Goal: Task Accomplishment & Management: Complete application form

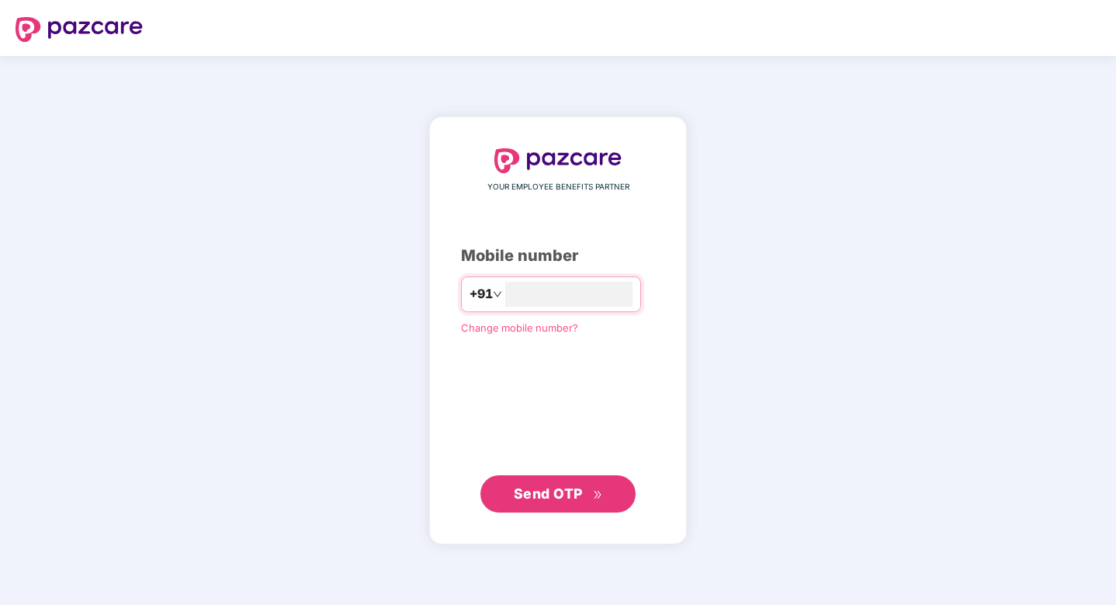
type input "**********"
click at [551, 499] on span "Send OTP" at bounding box center [548, 493] width 69 height 16
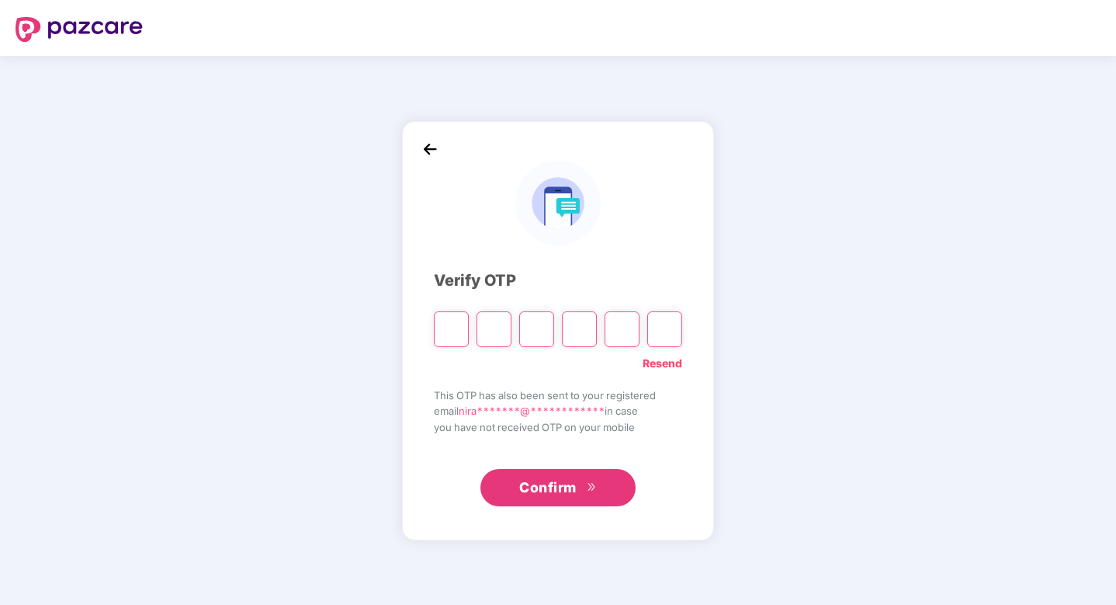
type input "*"
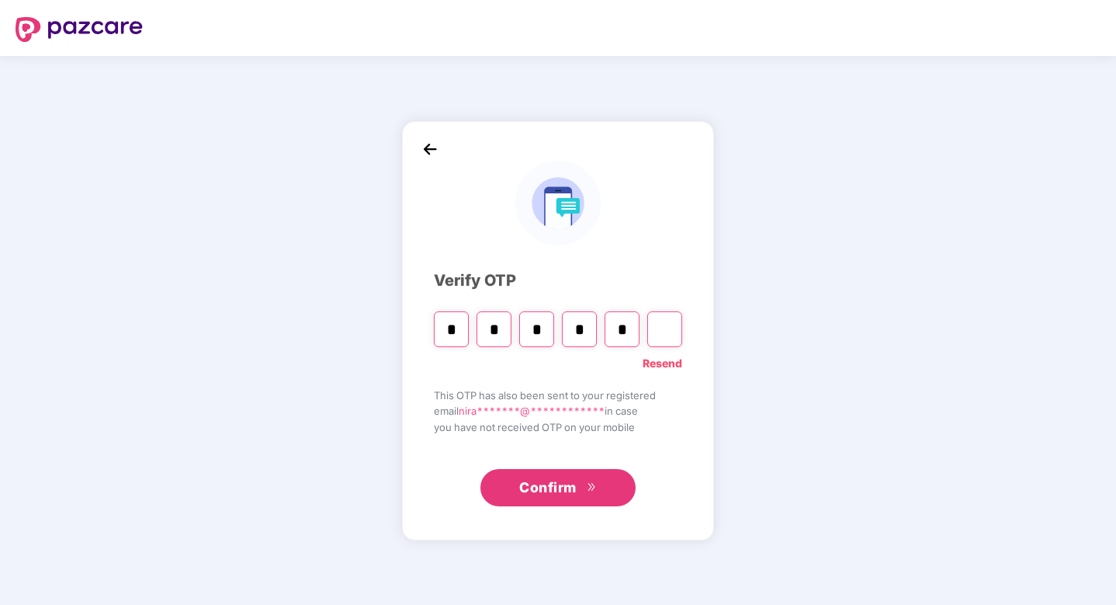
type input "*"
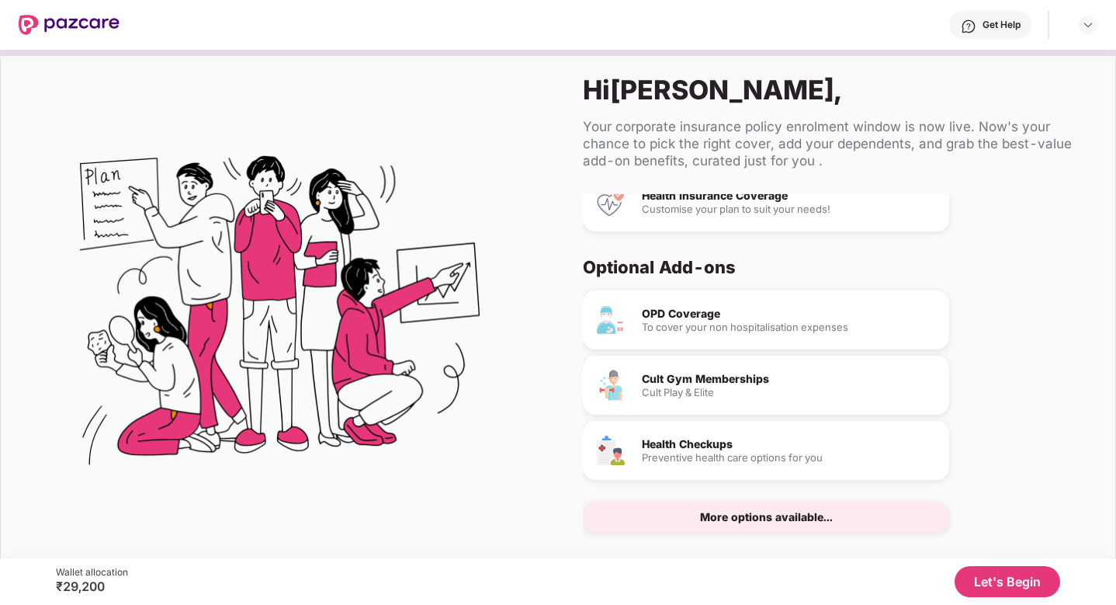
click at [1007, 576] on button "Let's Begin" at bounding box center [1008, 581] width 106 height 31
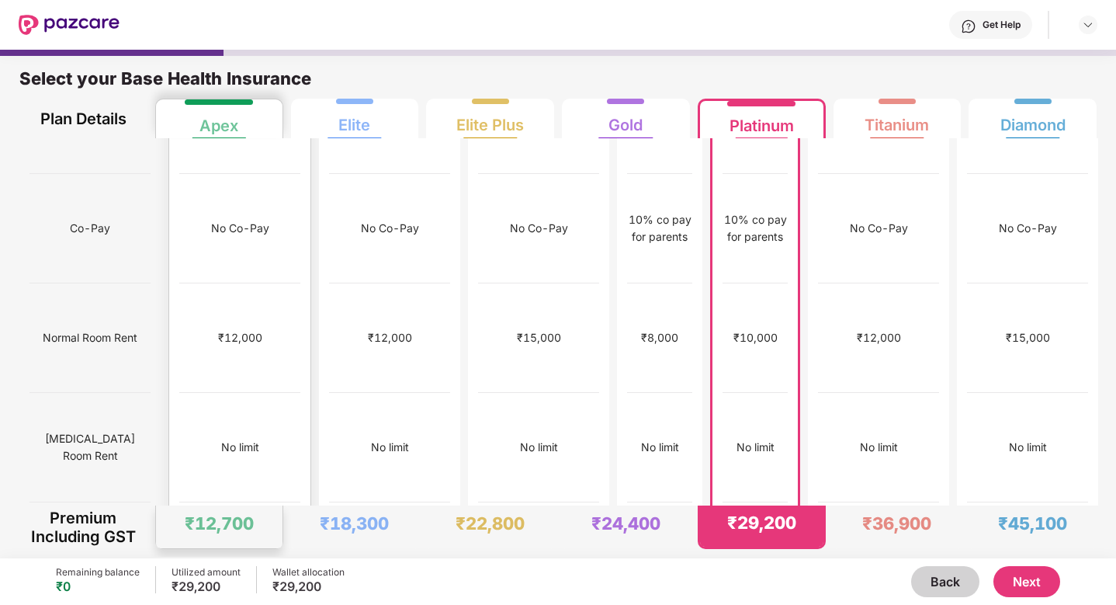
scroll to position [176, 0]
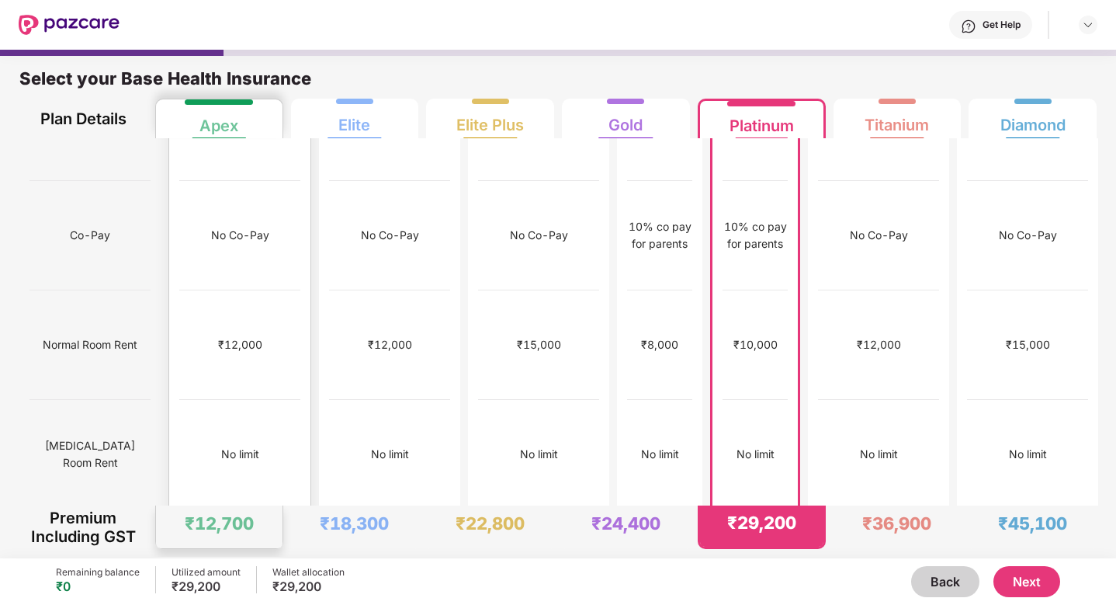
click at [233, 400] on div "No limit" at bounding box center [239, 454] width 121 height 109
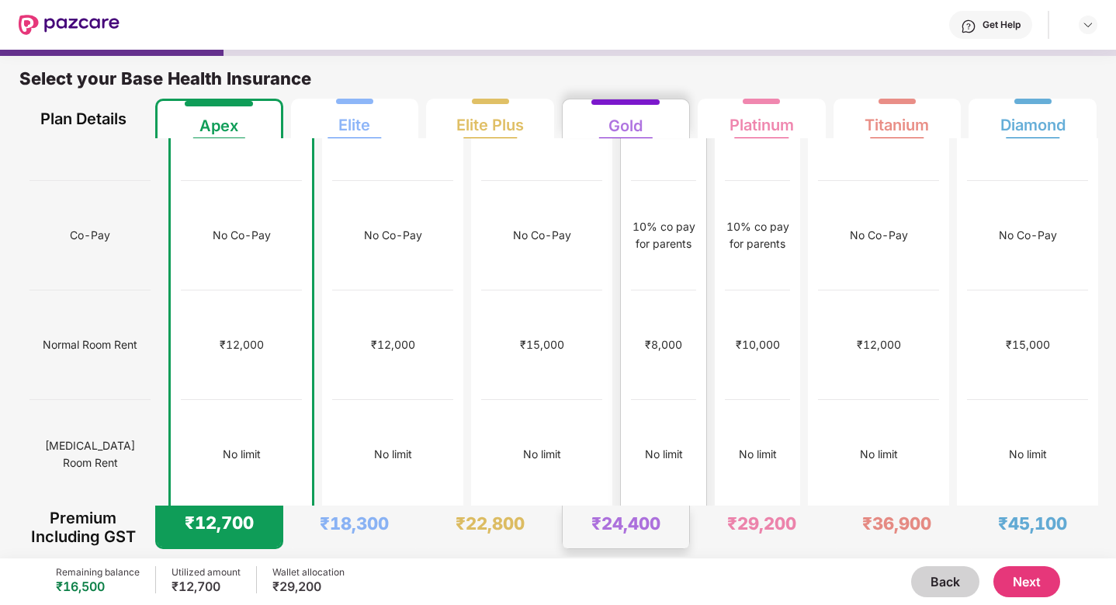
scroll to position [720, 0]
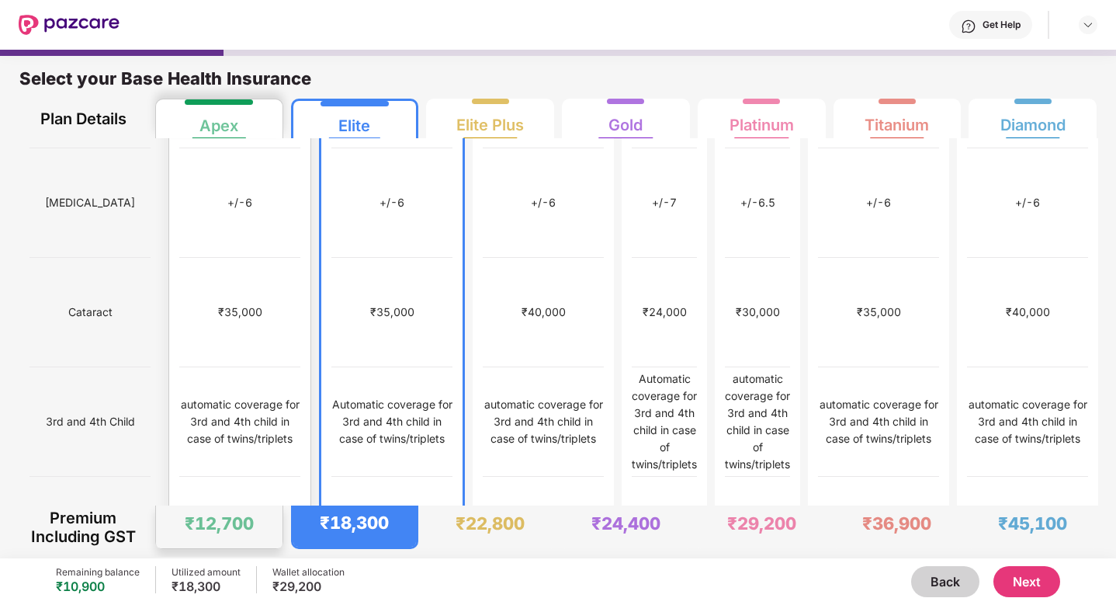
click at [206, 477] on div "Covered" at bounding box center [239, 531] width 121 height 109
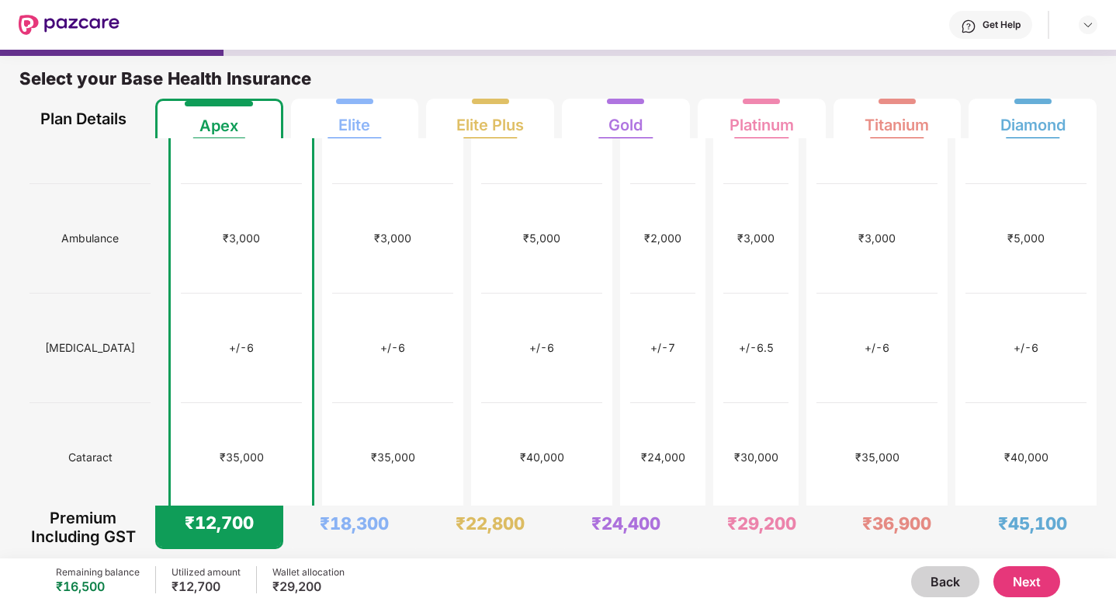
click at [1034, 576] on button "Next" at bounding box center [1026, 581] width 67 height 31
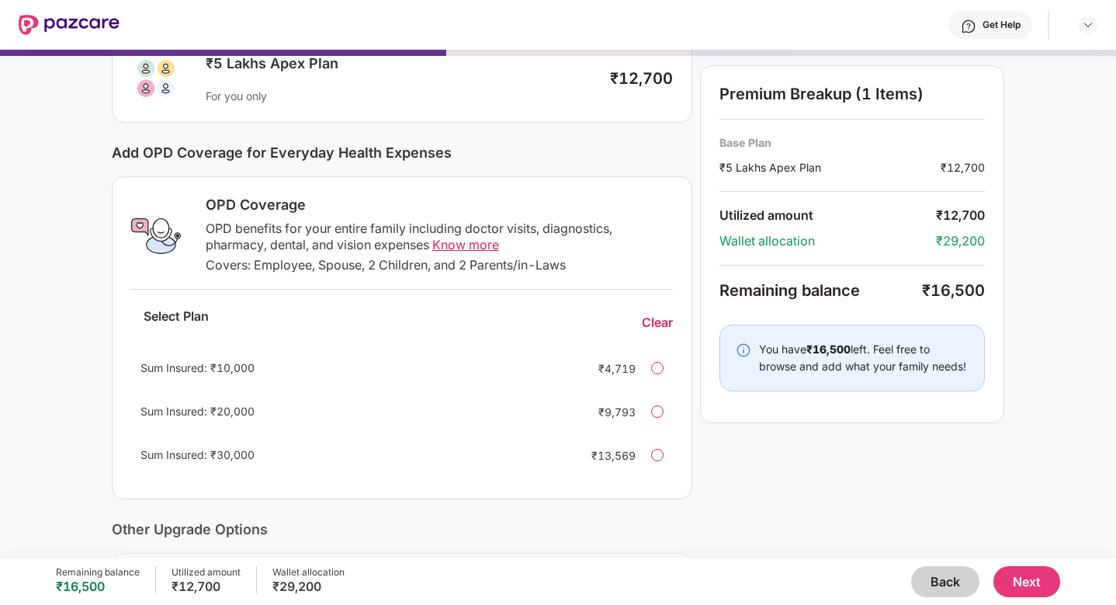
scroll to position [116, 0]
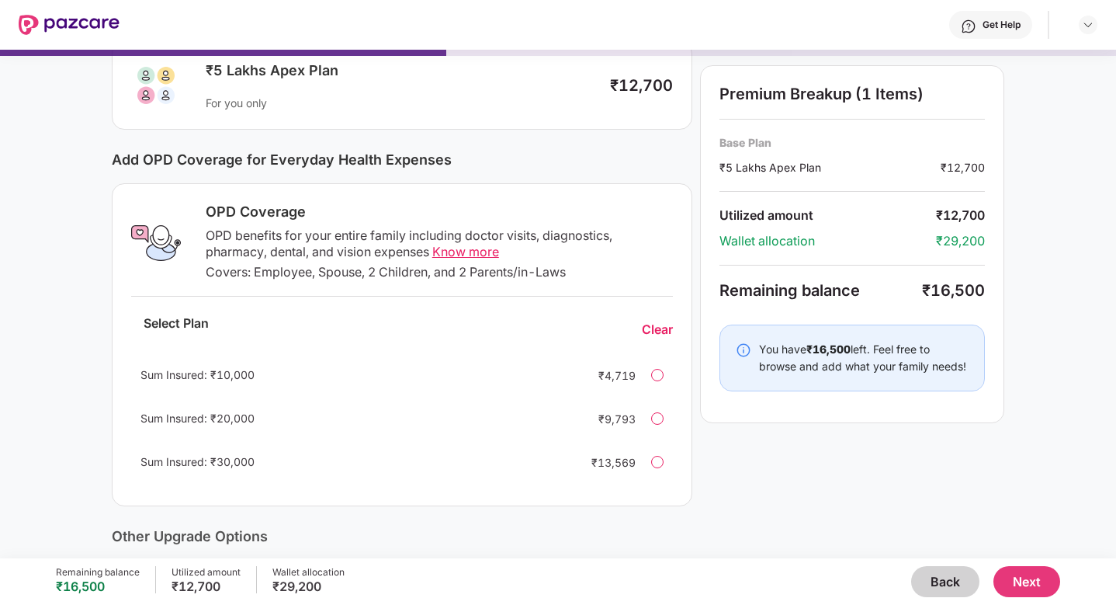
click at [944, 290] on div "₹16,500" at bounding box center [953, 290] width 63 height 19
click at [892, 290] on div "Remaining balance" at bounding box center [820, 290] width 203 height 19
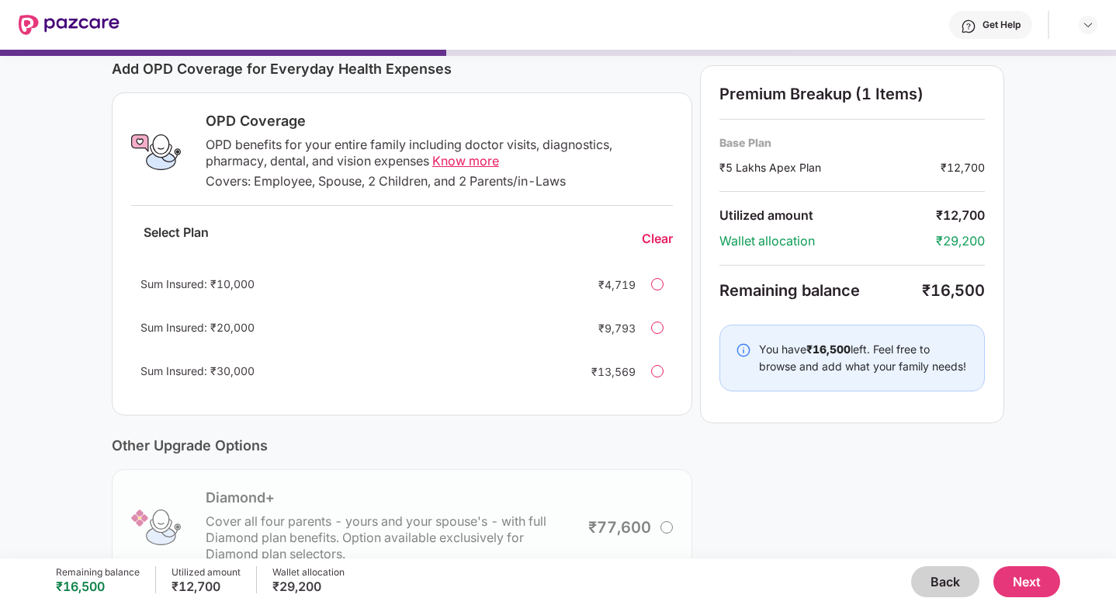
scroll to position [116, 0]
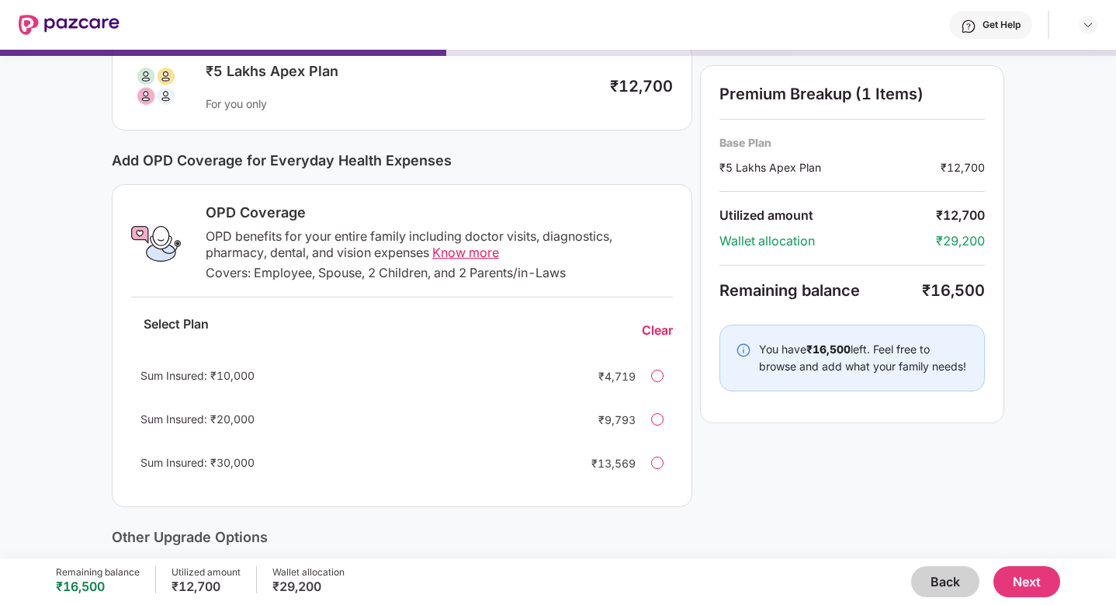
click at [658, 374] on div at bounding box center [657, 375] width 12 height 12
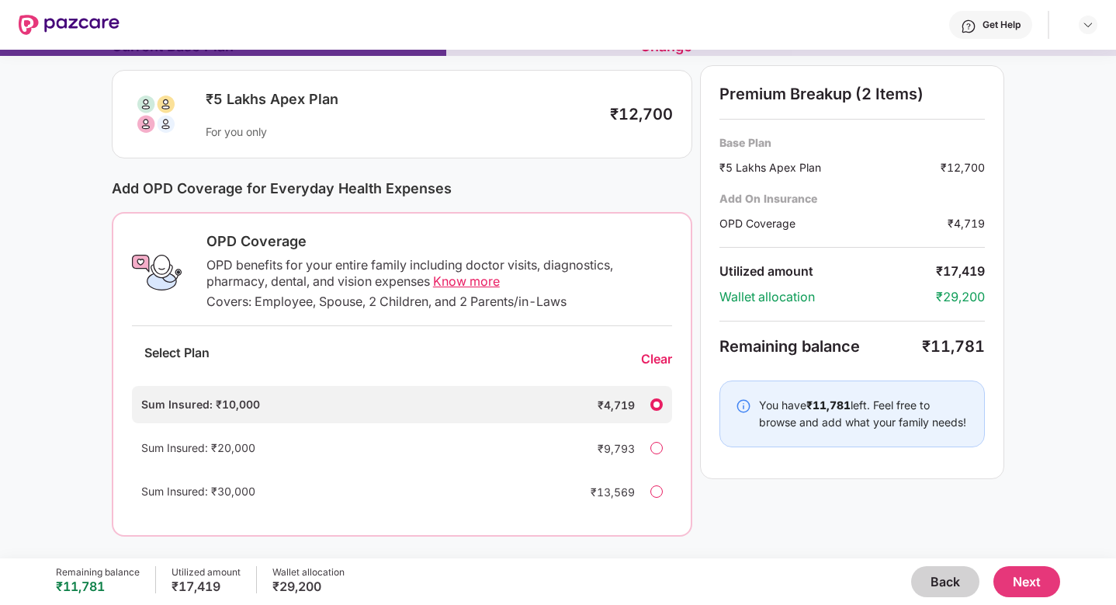
scroll to position [366, 0]
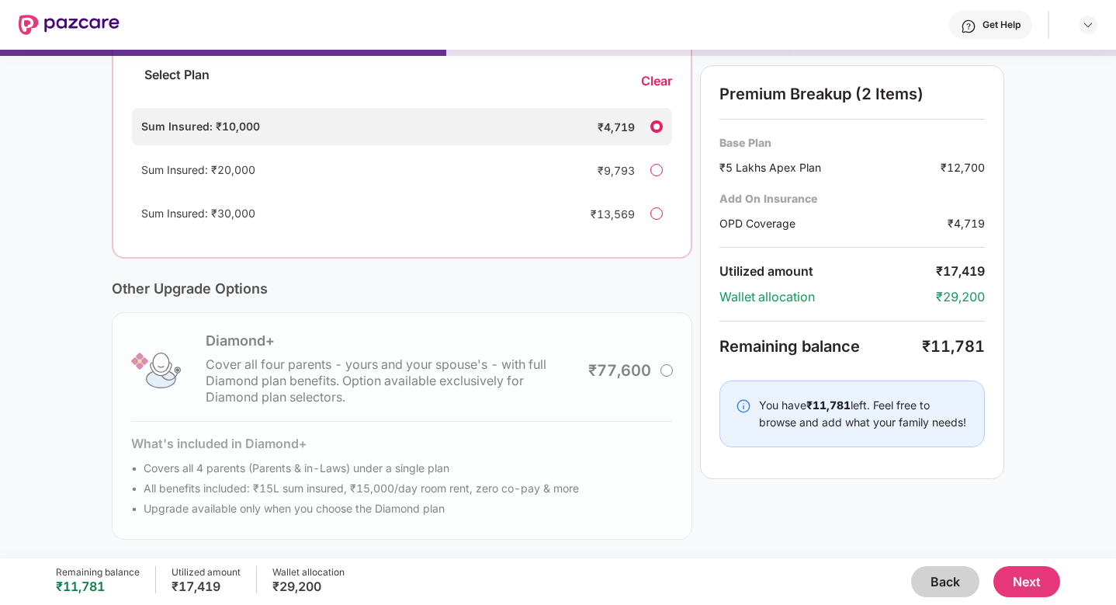
click at [1027, 580] on button "Next" at bounding box center [1026, 581] width 67 height 31
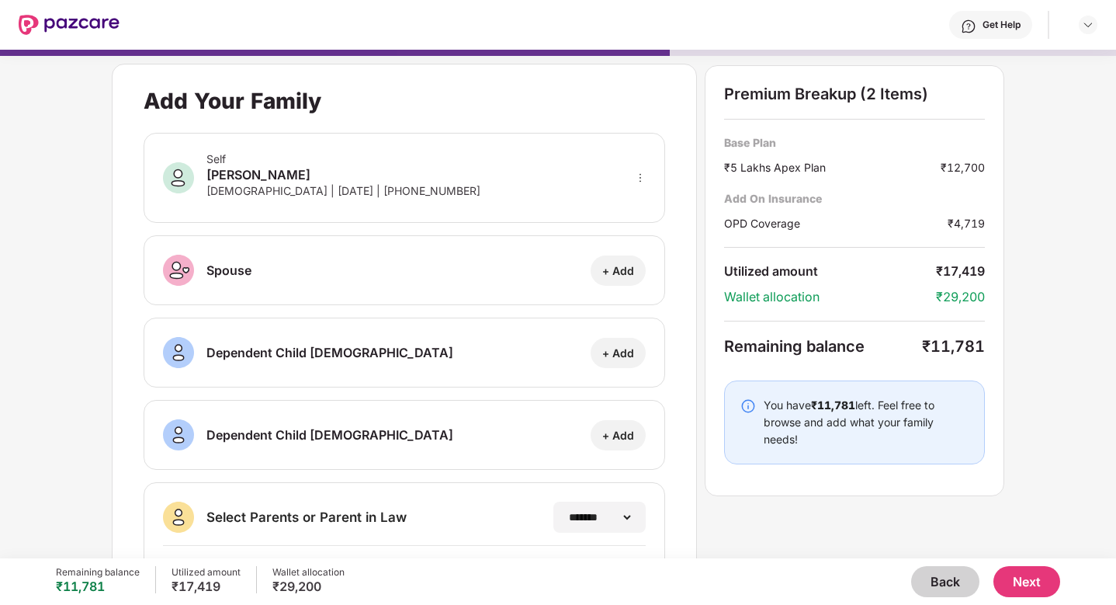
scroll to position [202, 0]
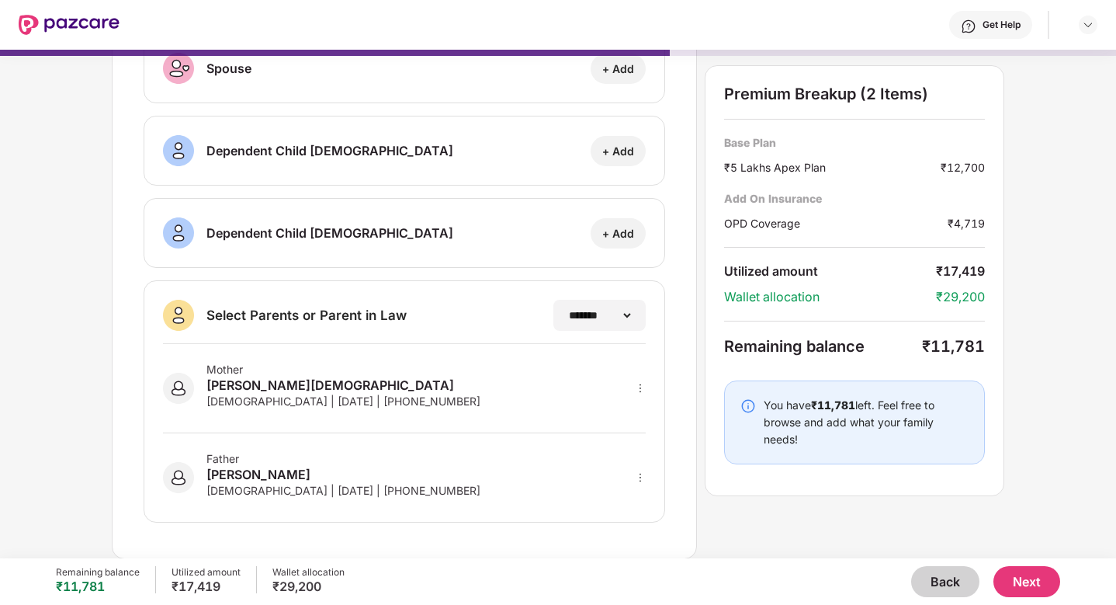
click at [1036, 577] on button "Next" at bounding box center [1026, 581] width 67 height 31
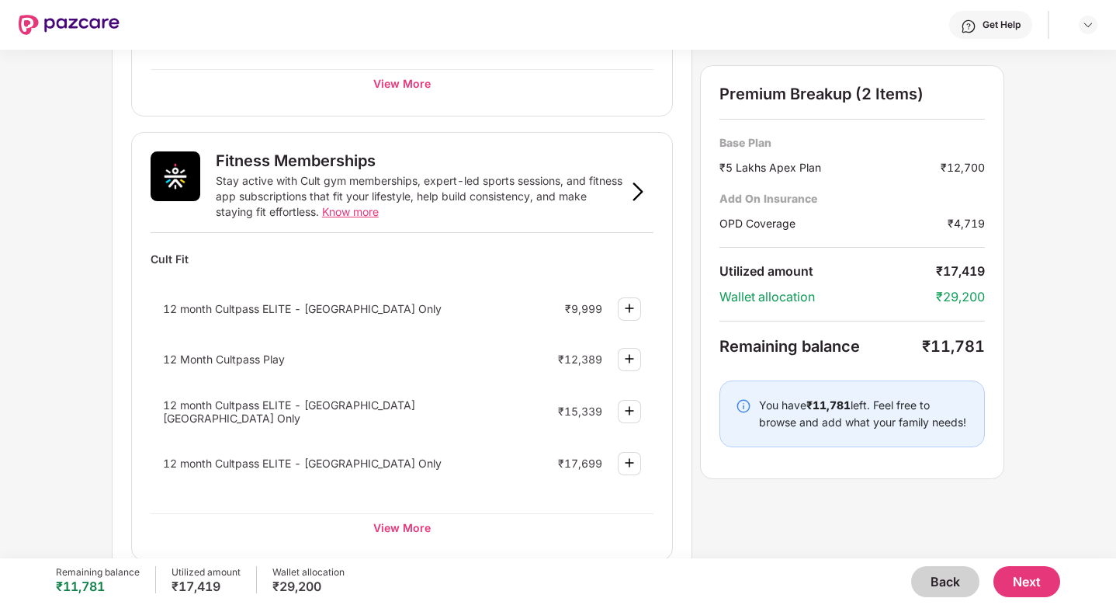
scroll to position [503, 0]
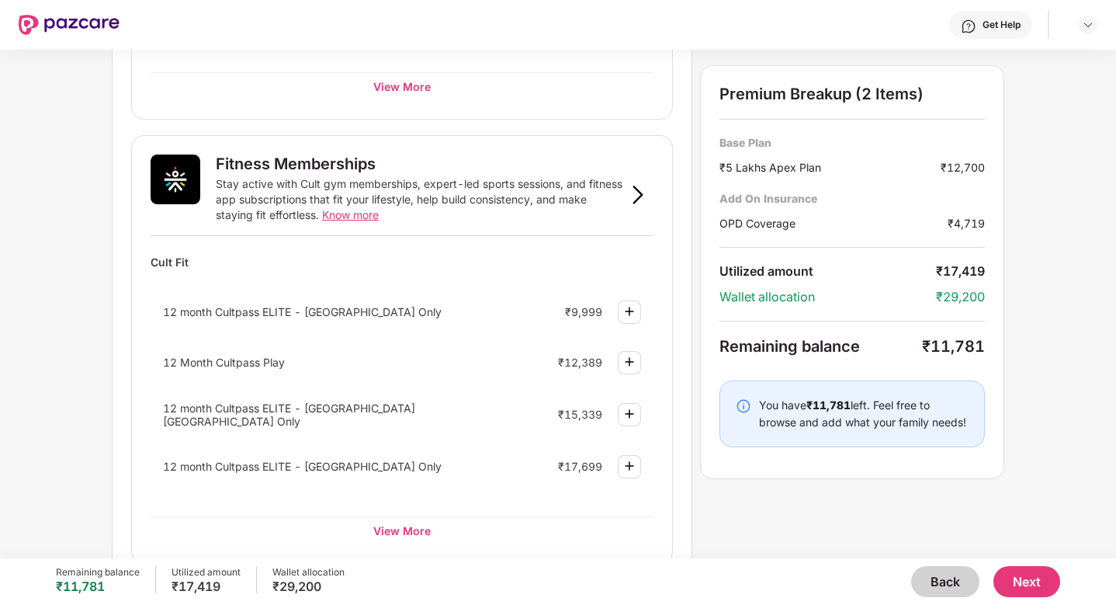
click at [632, 312] on img at bounding box center [629, 311] width 19 height 19
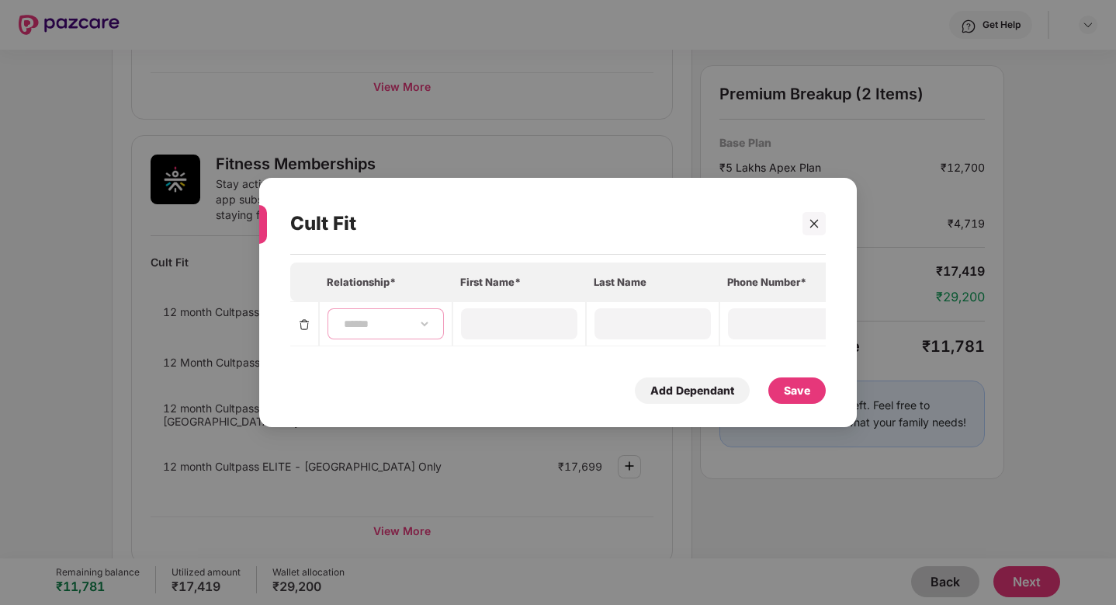
click at [401, 330] on select "**********" at bounding box center [386, 323] width 90 height 12
select select "****"
type input "******"
type input "****"
type input "**********"
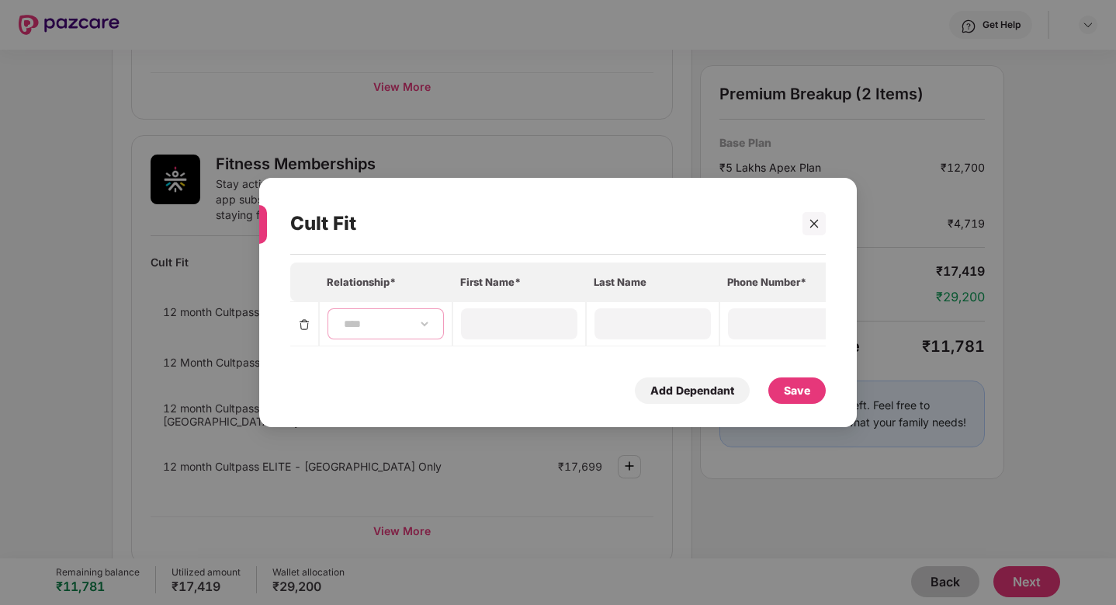
type input "**********"
click at [806, 391] on div "Save" at bounding box center [797, 390] width 26 height 17
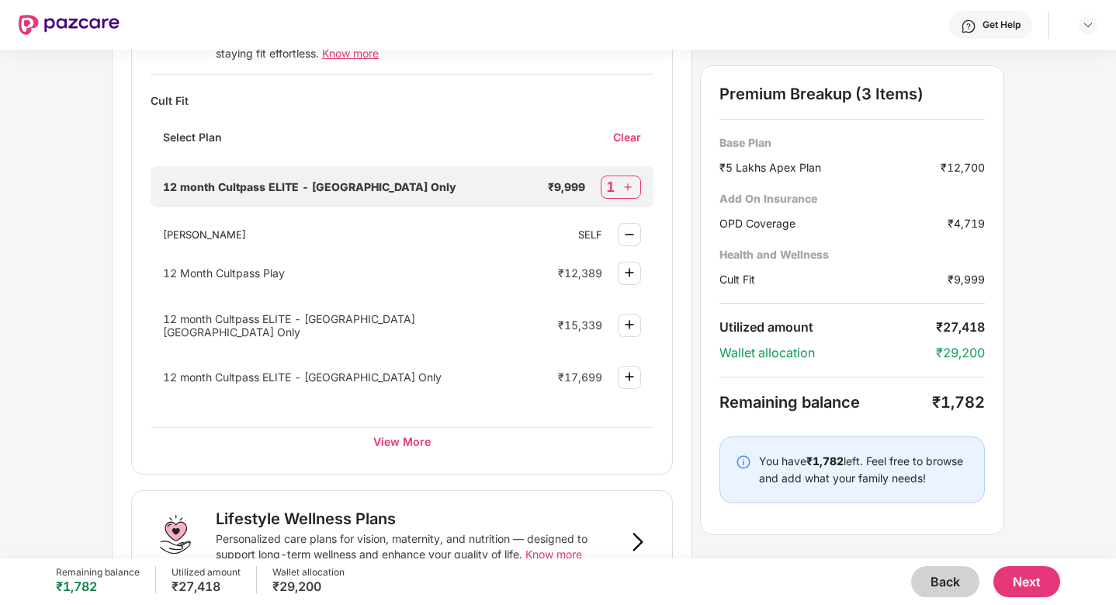
scroll to position [674, 0]
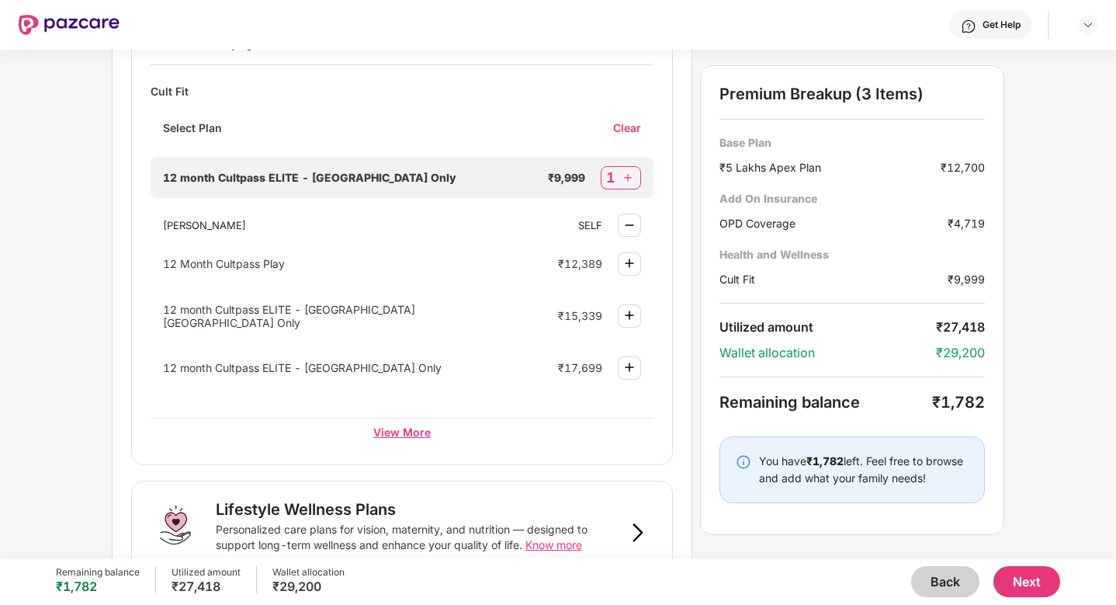
click at [407, 430] on div "View More" at bounding box center [402, 432] width 503 height 28
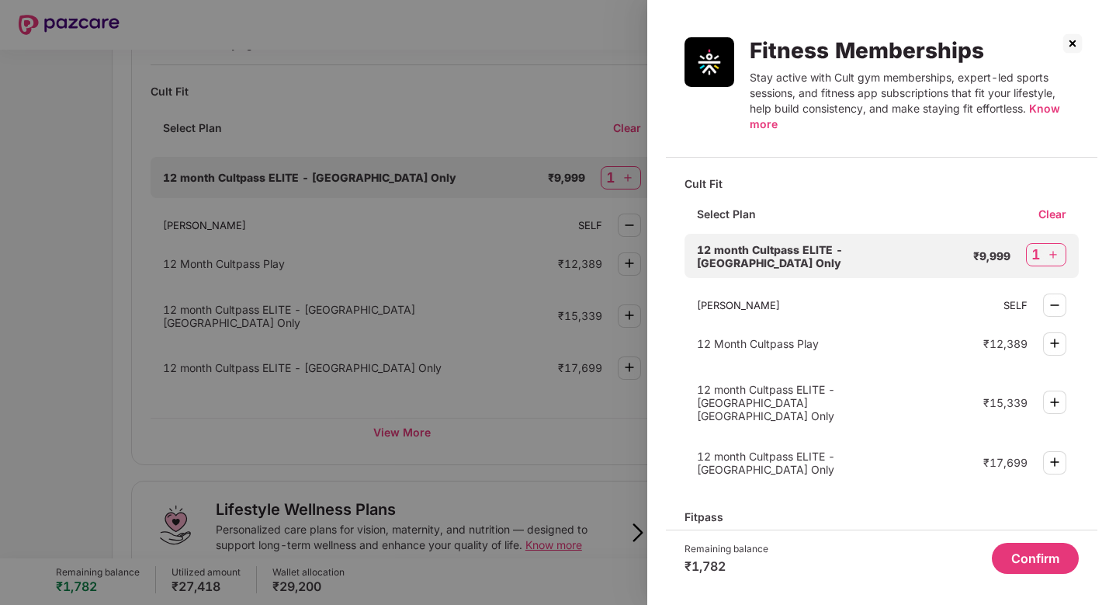
scroll to position [68, 0]
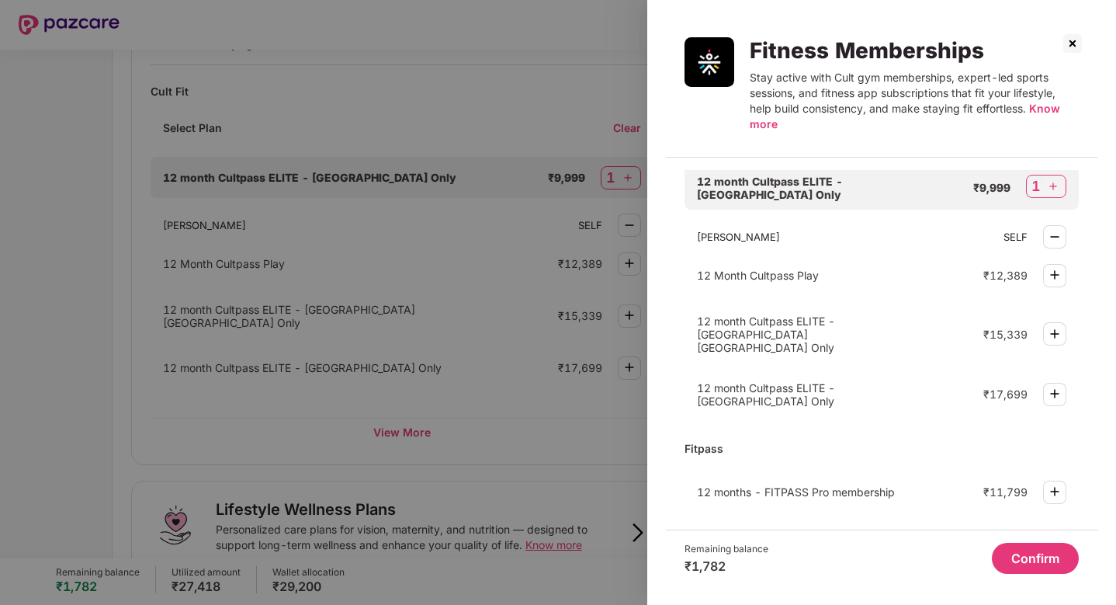
click at [1069, 46] on img at bounding box center [1072, 43] width 25 height 25
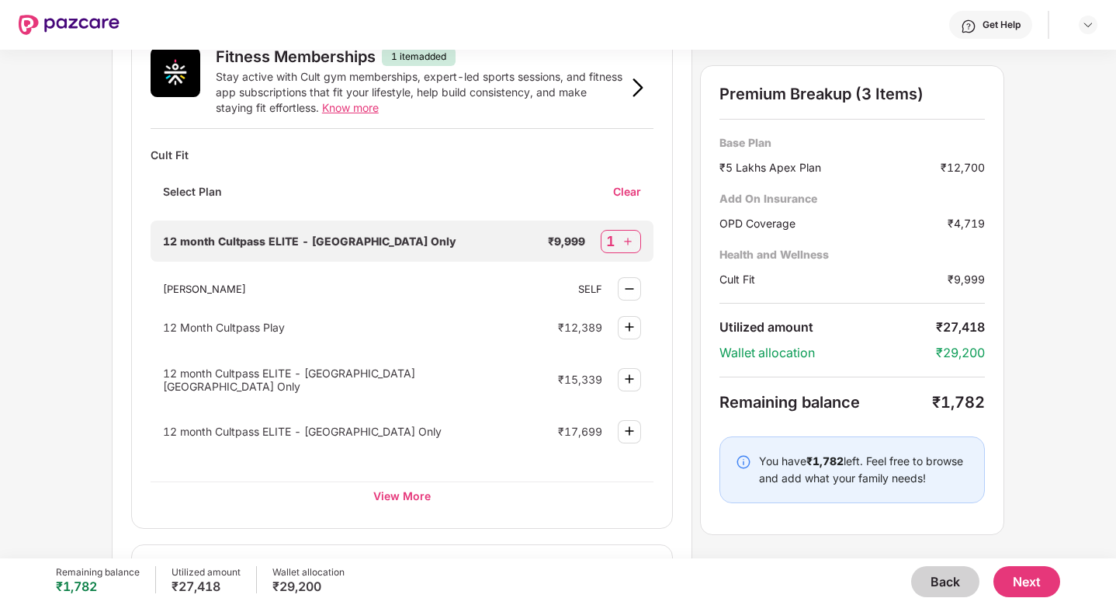
scroll to position [612, 0]
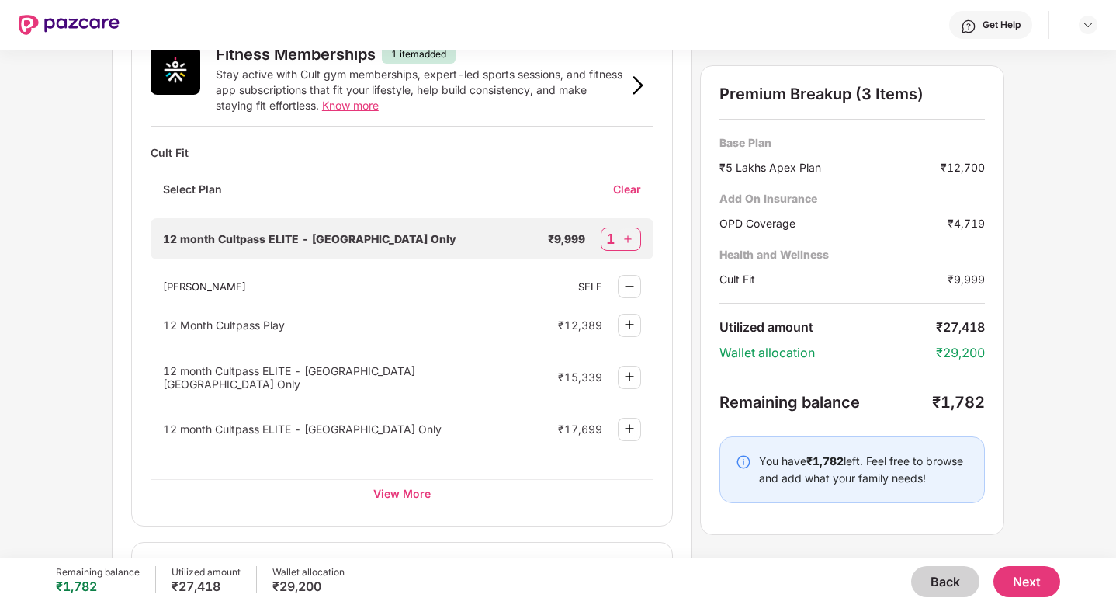
click at [941, 402] on div "₹1,782" at bounding box center [958, 402] width 53 height 19
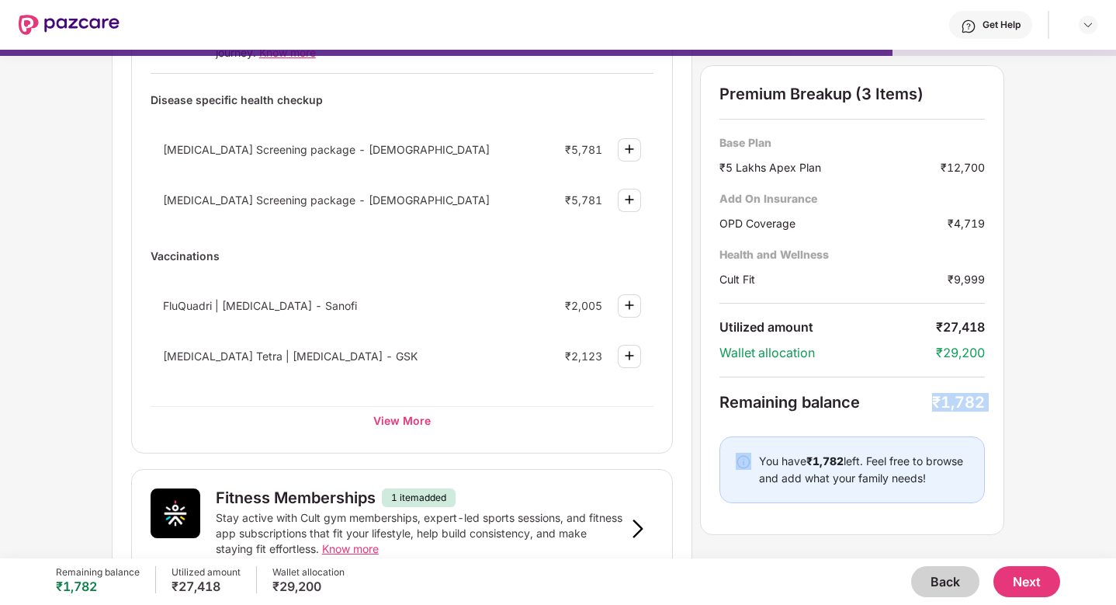
scroll to position [0, 0]
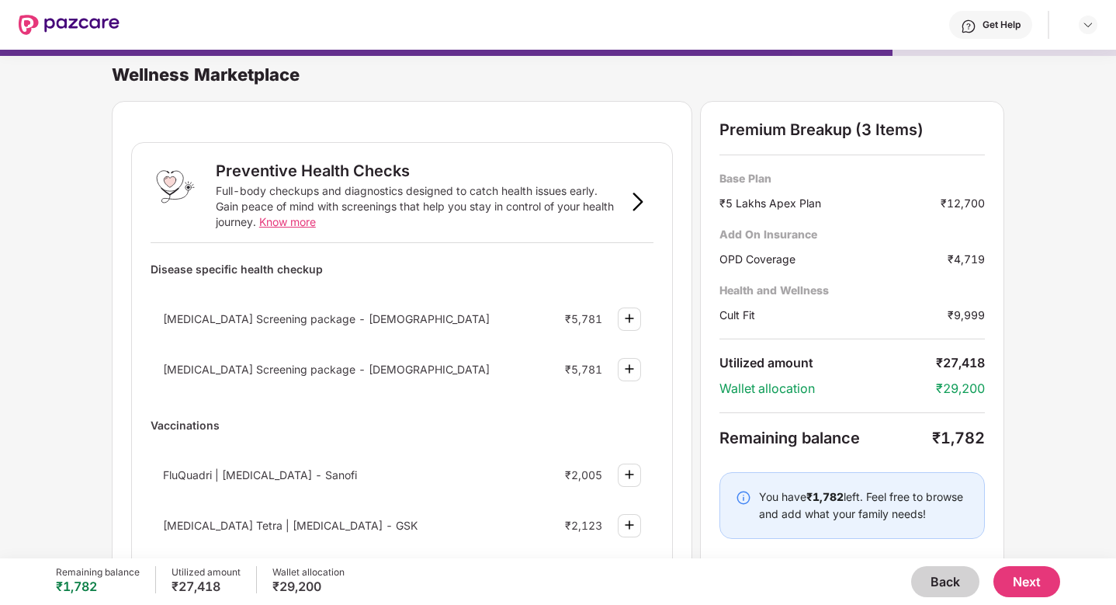
click at [780, 205] on div "₹5 Lakhs Apex Plan" at bounding box center [829, 203] width 221 height 16
click at [956, 591] on button "Back" at bounding box center [945, 581] width 68 height 31
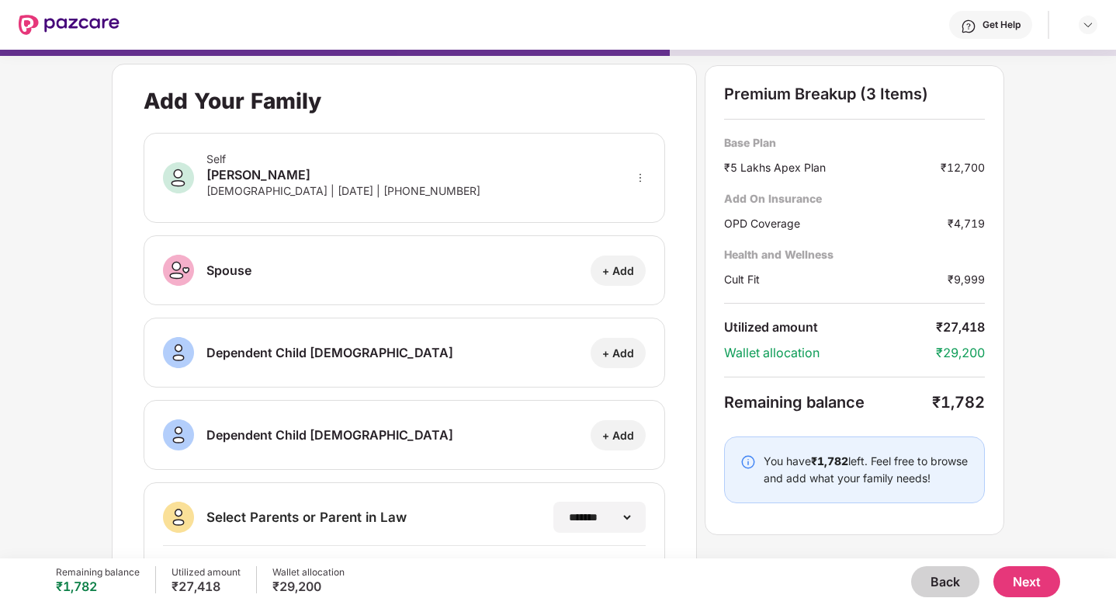
click at [945, 584] on button "Back" at bounding box center [945, 581] width 68 height 31
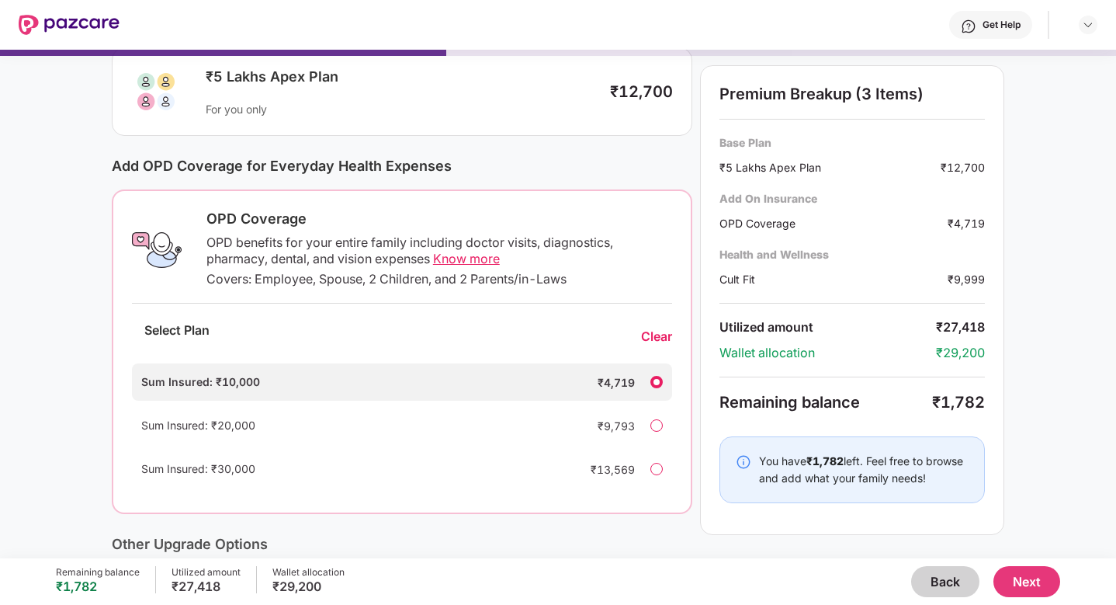
scroll to position [112, 0]
click at [924, 581] on button "Back" at bounding box center [945, 581] width 68 height 31
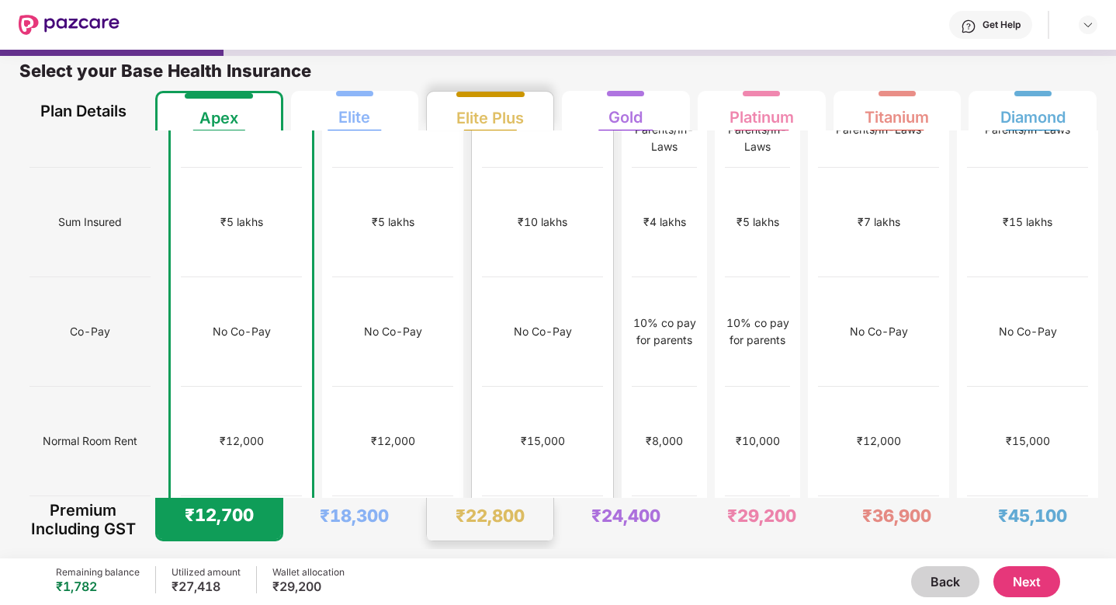
scroll to position [0, 0]
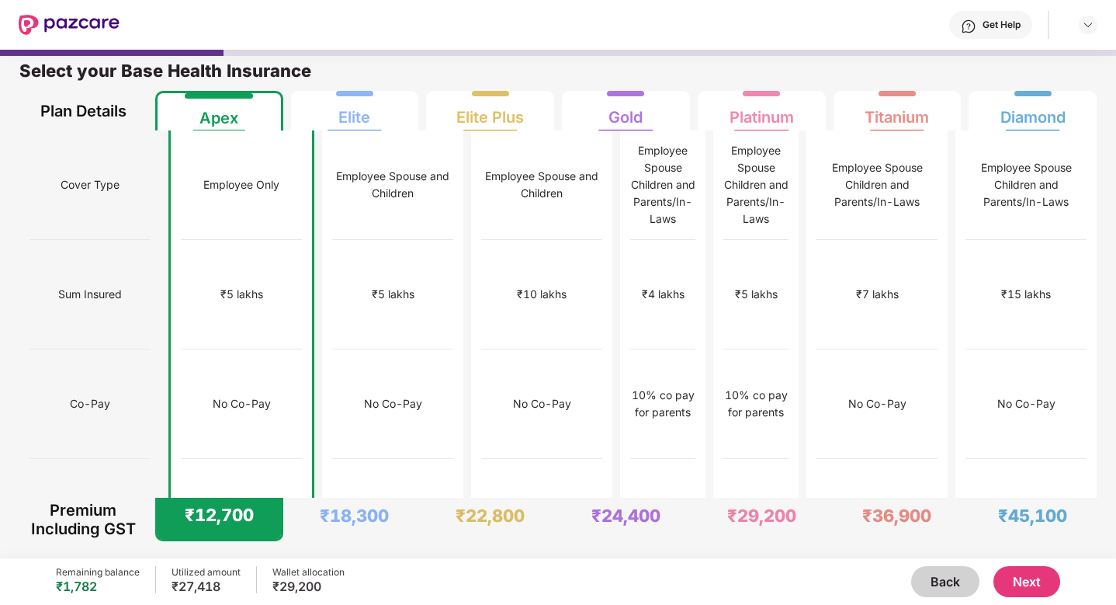
click at [1014, 588] on button "Next" at bounding box center [1026, 581] width 67 height 31
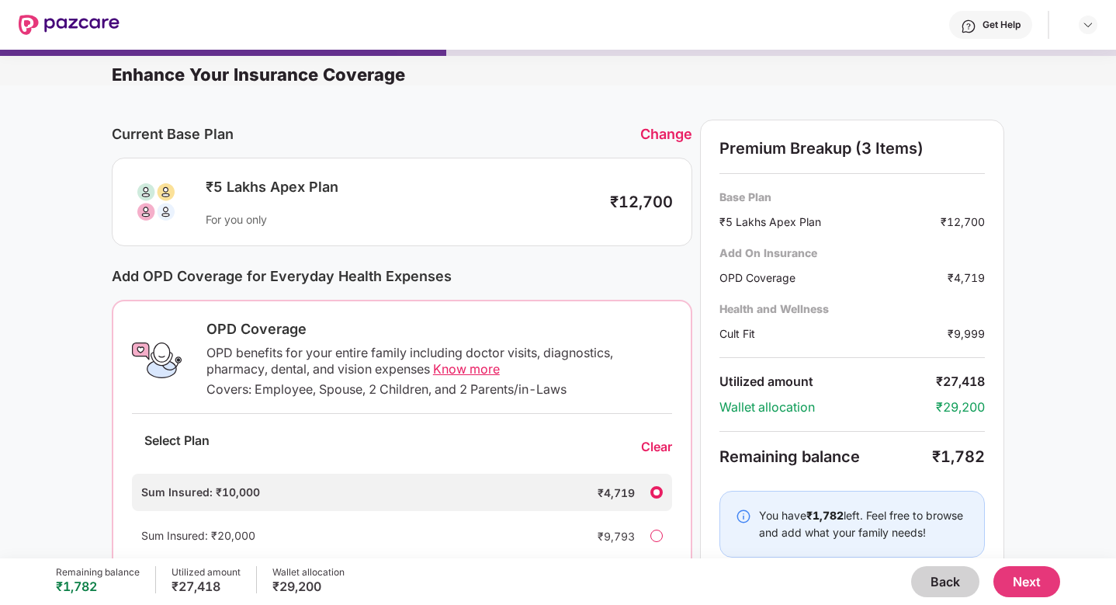
click at [1020, 576] on button "Next" at bounding box center [1026, 581] width 67 height 31
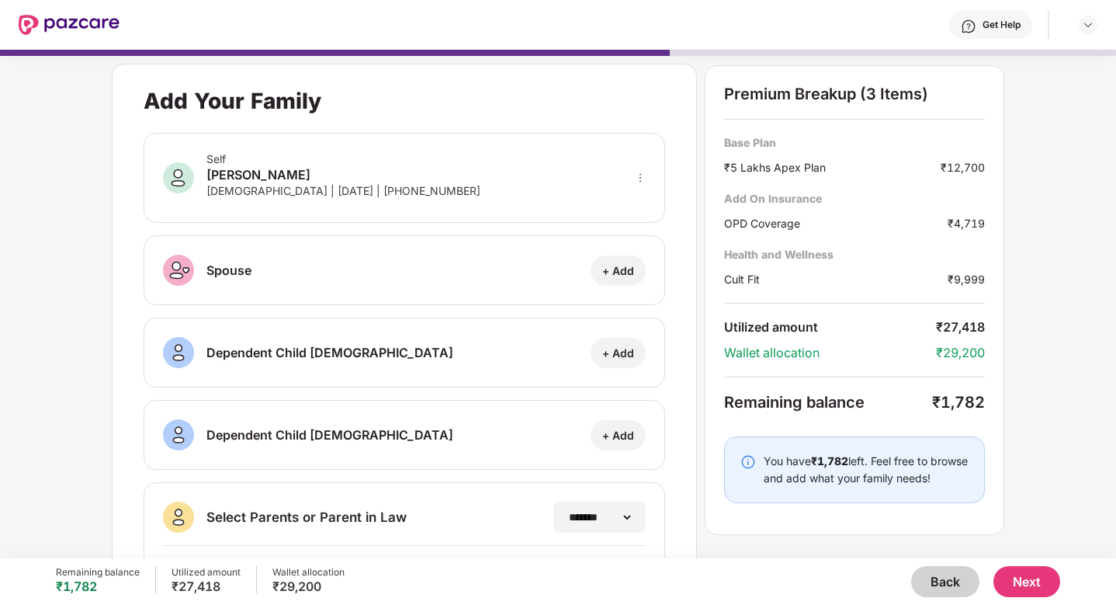
scroll to position [202, 0]
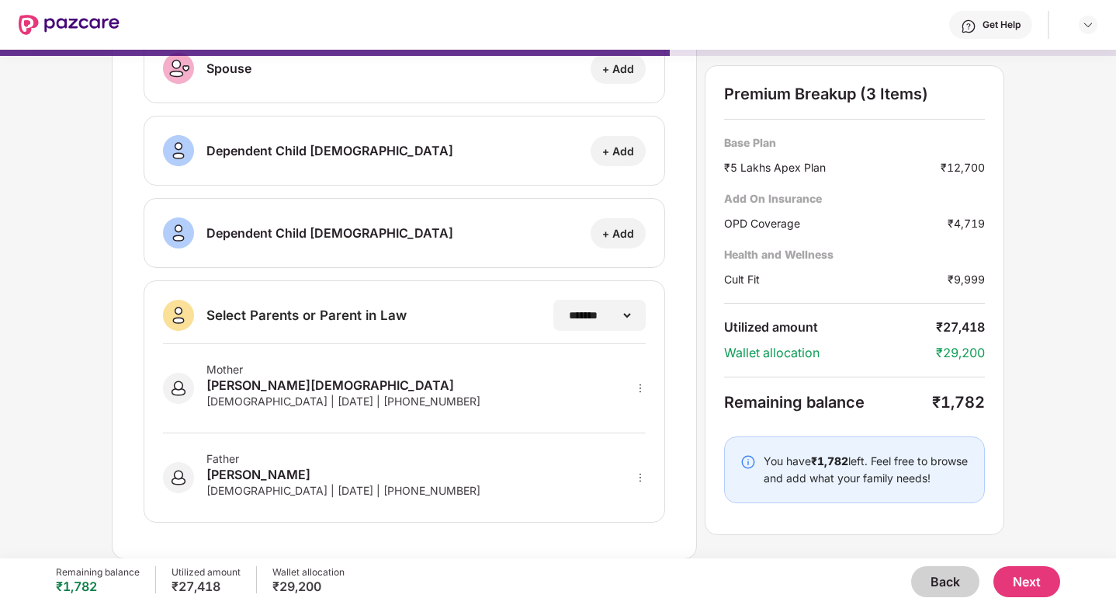
click at [1015, 580] on button "Next" at bounding box center [1026, 581] width 67 height 31
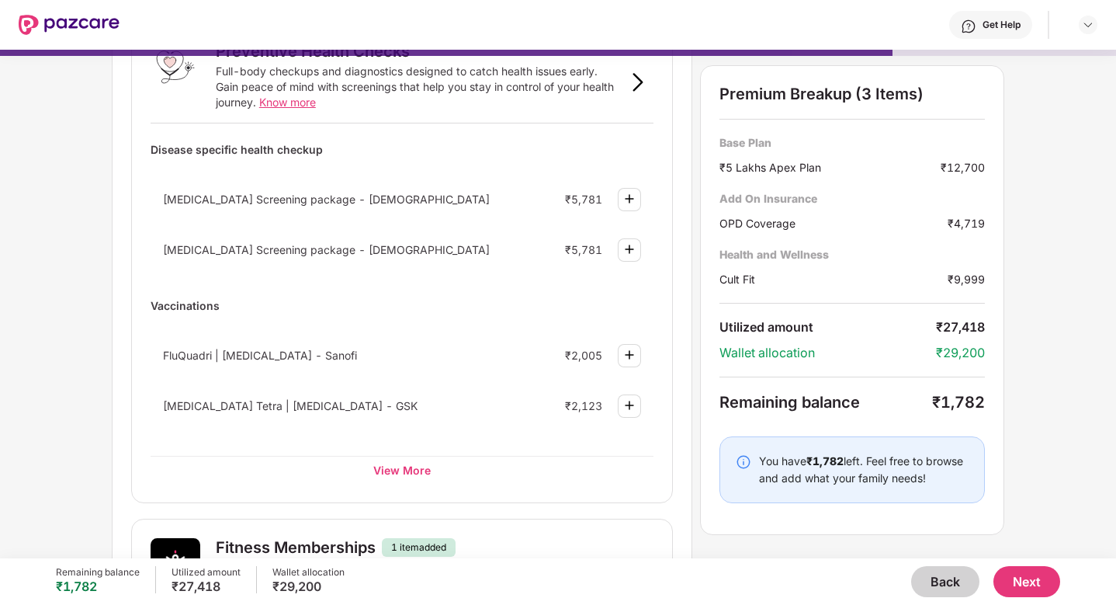
scroll to position [124, 0]
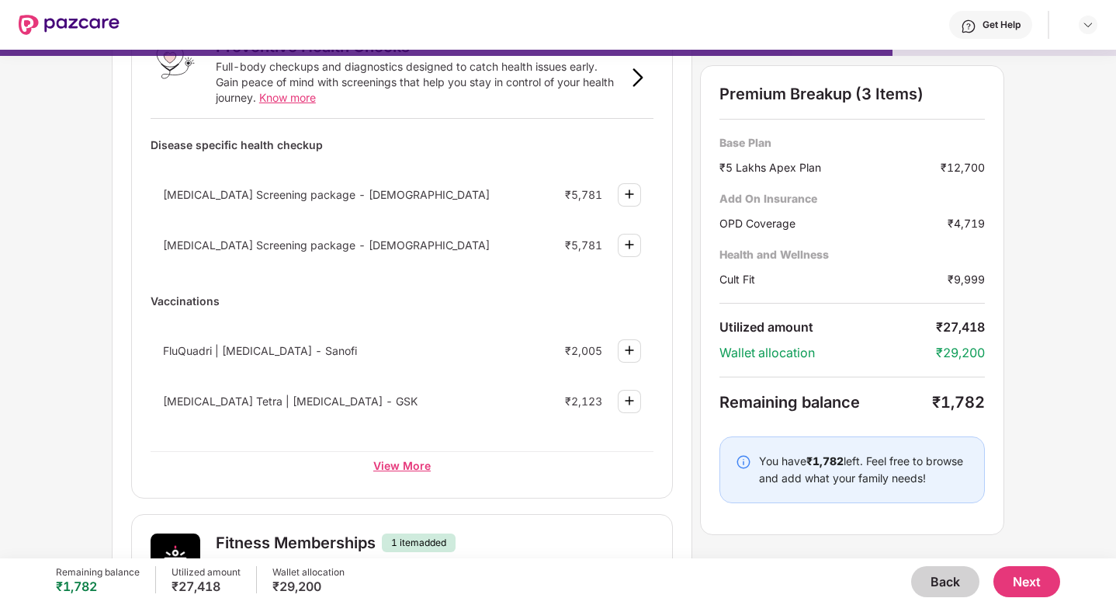
click at [377, 457] on div "View More" at bounding box center [402, 465] width 503 height 28
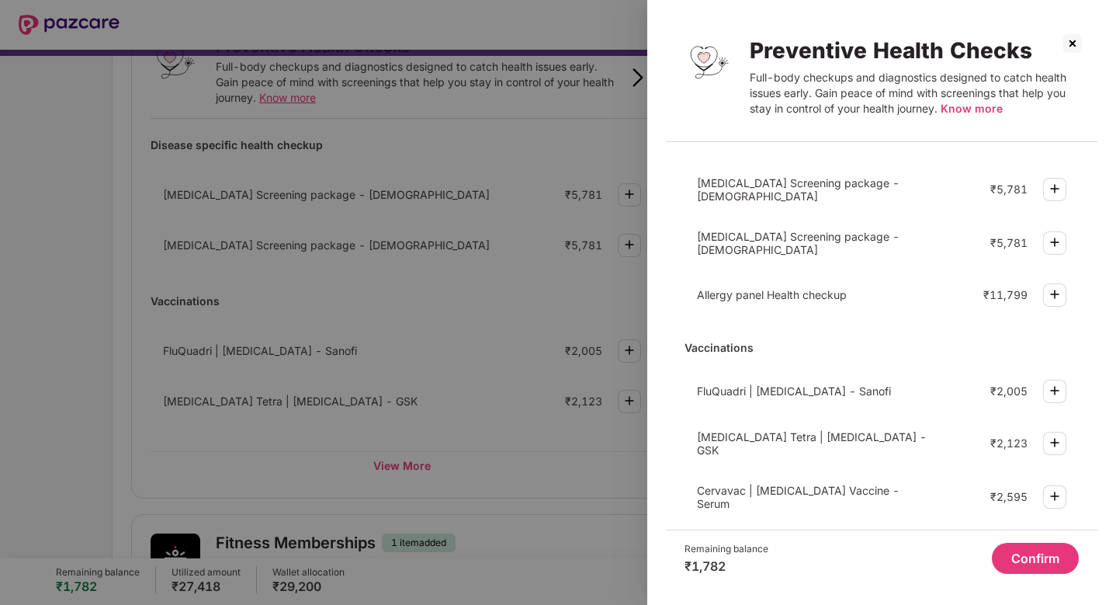
scroll to position [442, 0]
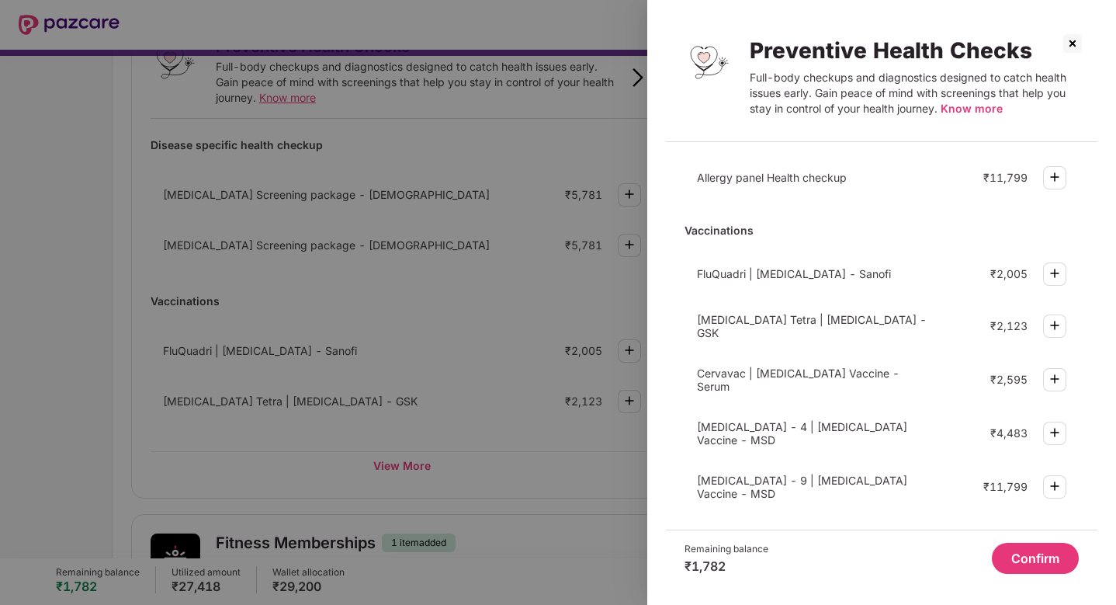
click at [1064, 45] on img at bounding box center [1072, 43] width 25 height 25
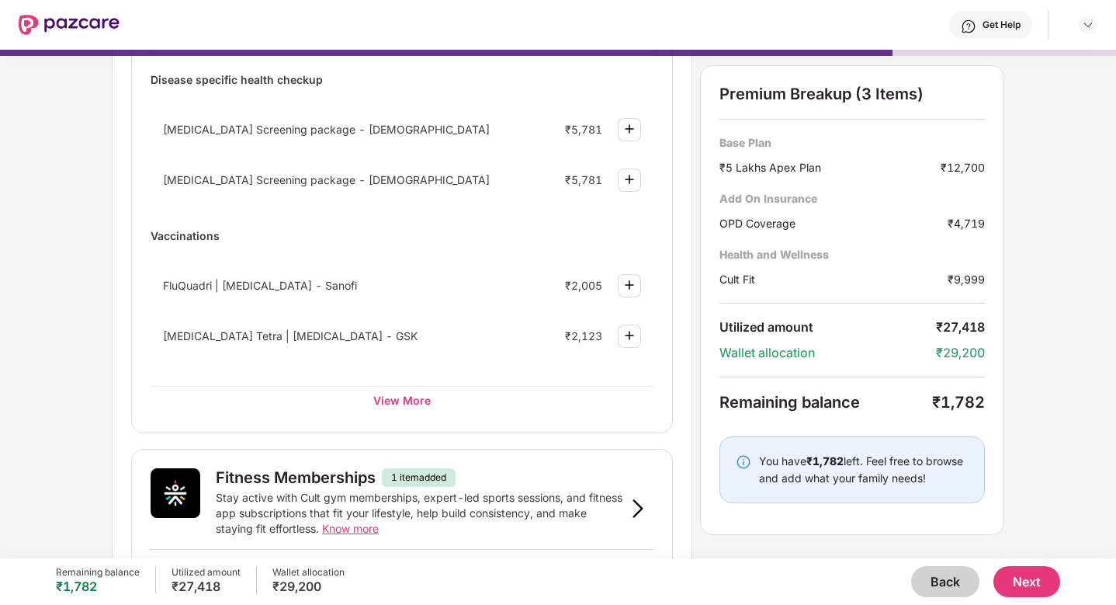
scroll to position [120, 0]
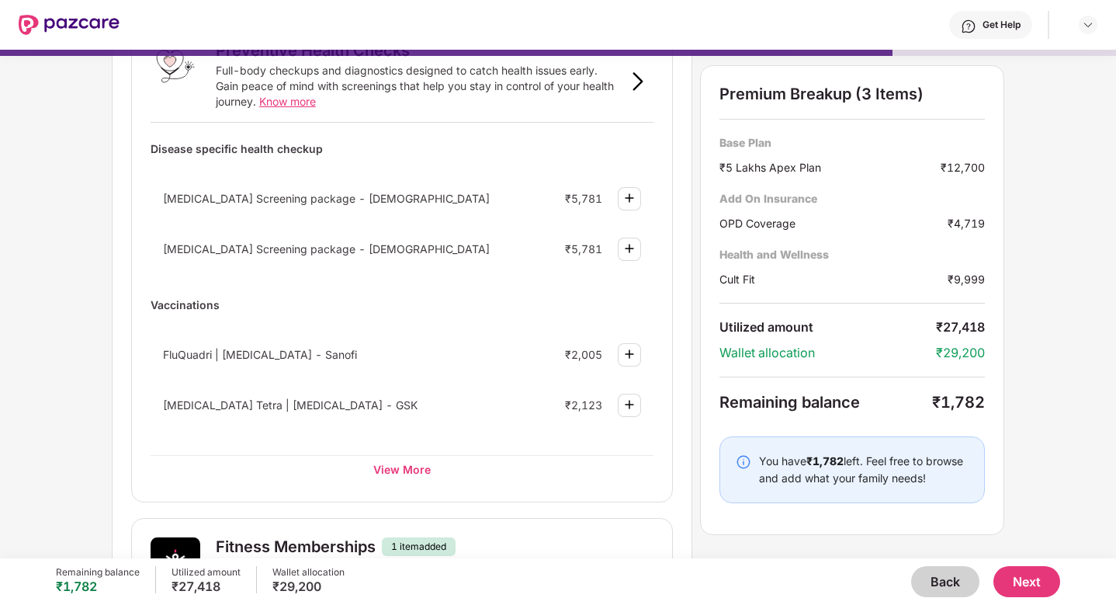
click at [953, 586] on button "Back" at bounding box center [945, 581] width 68 height 31
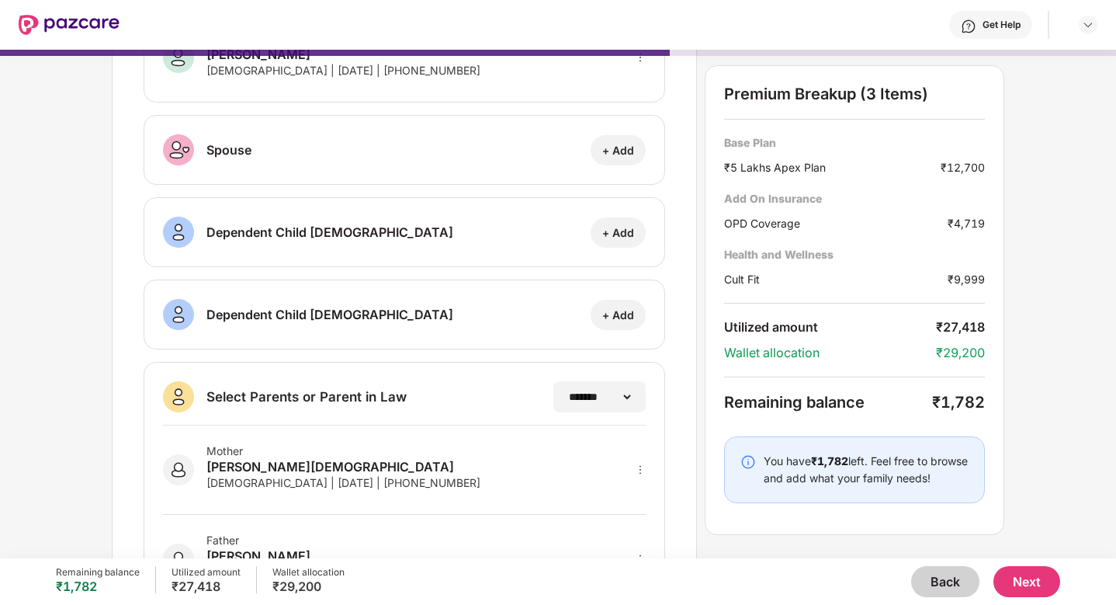
scroll to position [202, 0]
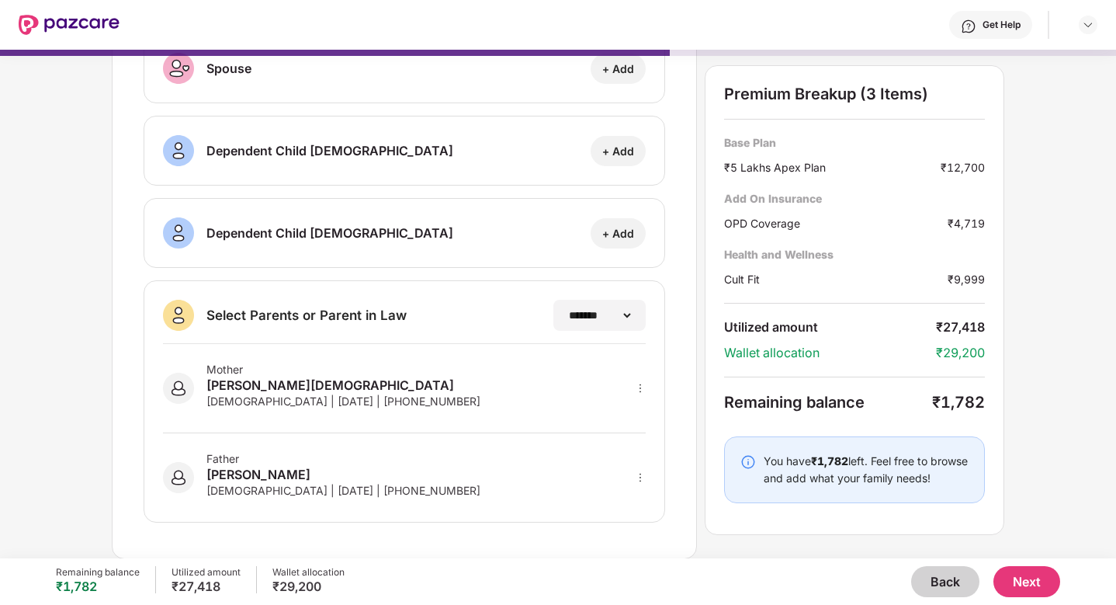
click at [1014, 573] on button "Next" at bounding box center [1026, 581] width 67 height 31
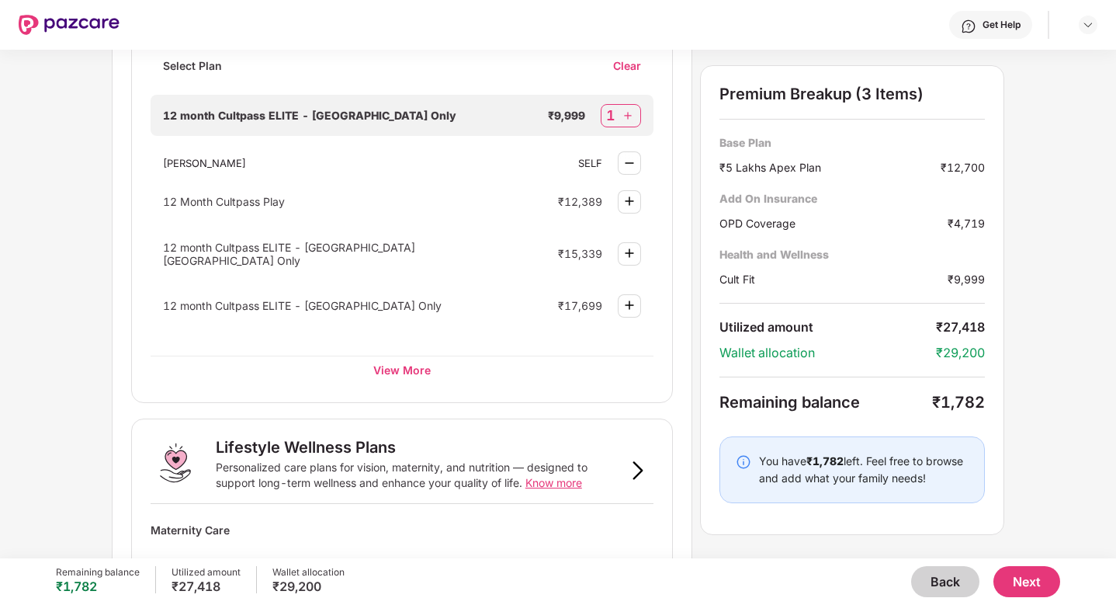
scroll to position [997, 0]
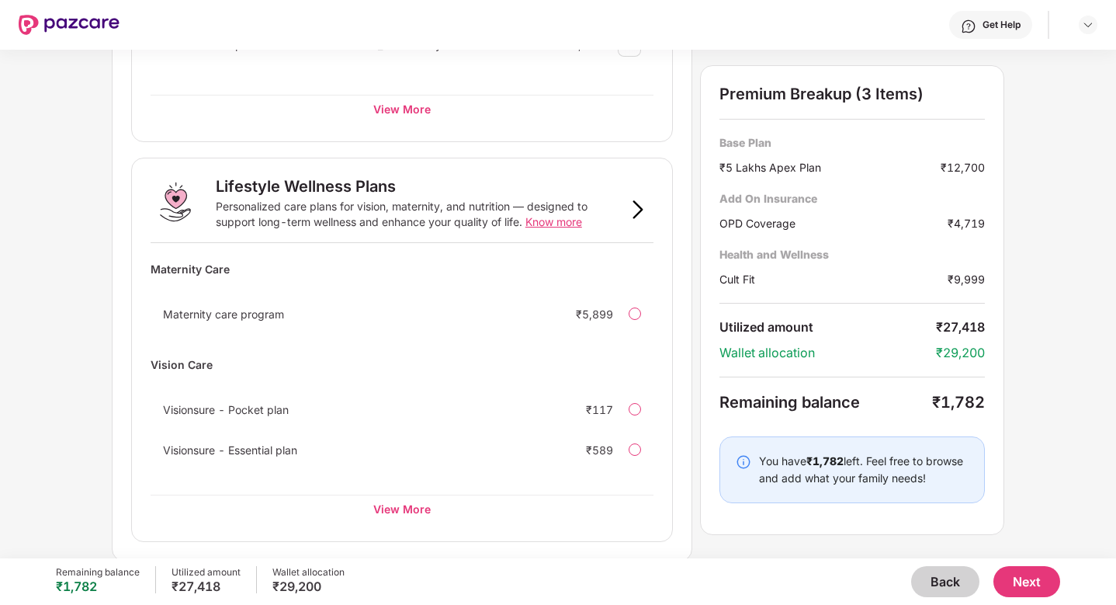
click at [637, 443] on div at bounding box center [635, 449] width 12 height 12
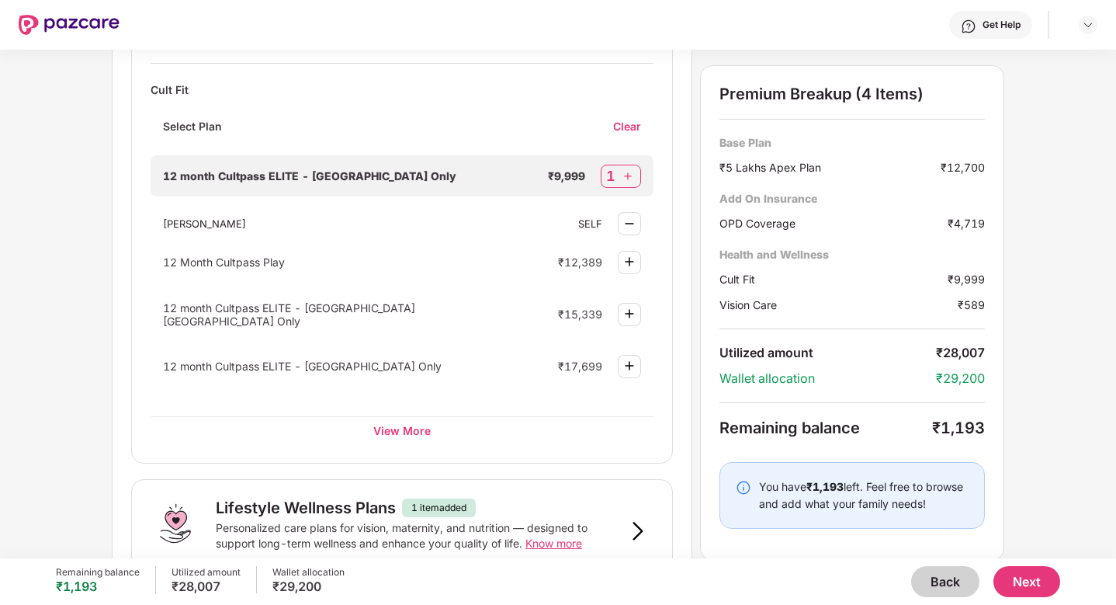
scroll to position [674, 0]
click at [411, 178] on div "12 month Cultpass ELITE - [GEOGRAPHIC_DATA] Only" at bounding box center [324, 176] width 323 height 13
click at [401, 425] on div "View More" at bounding box center [402, 431] width 503 height 28
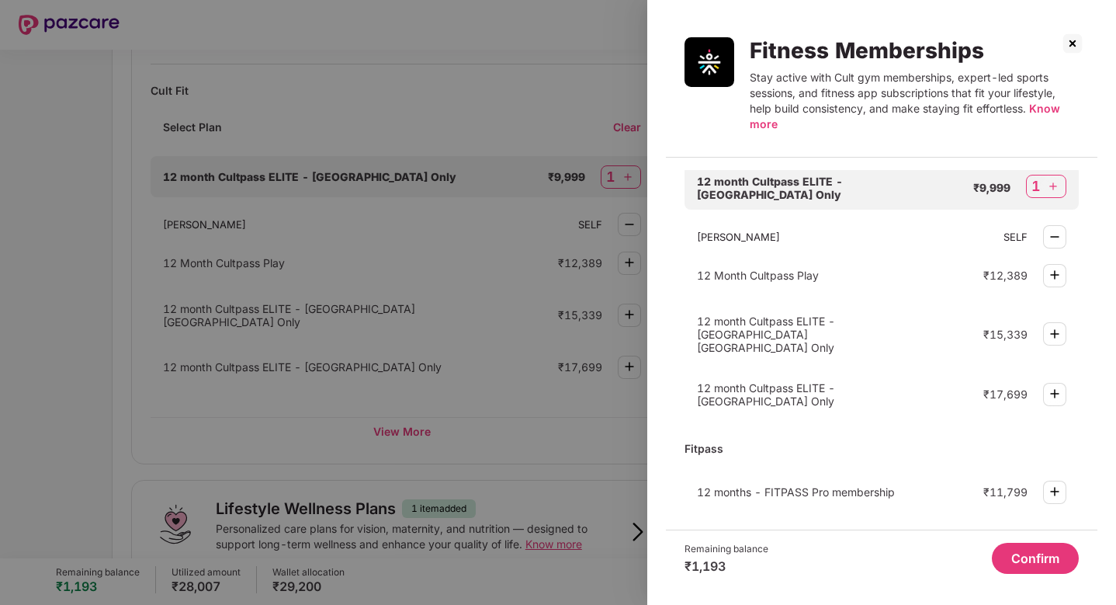
scroll to position [0, 0]
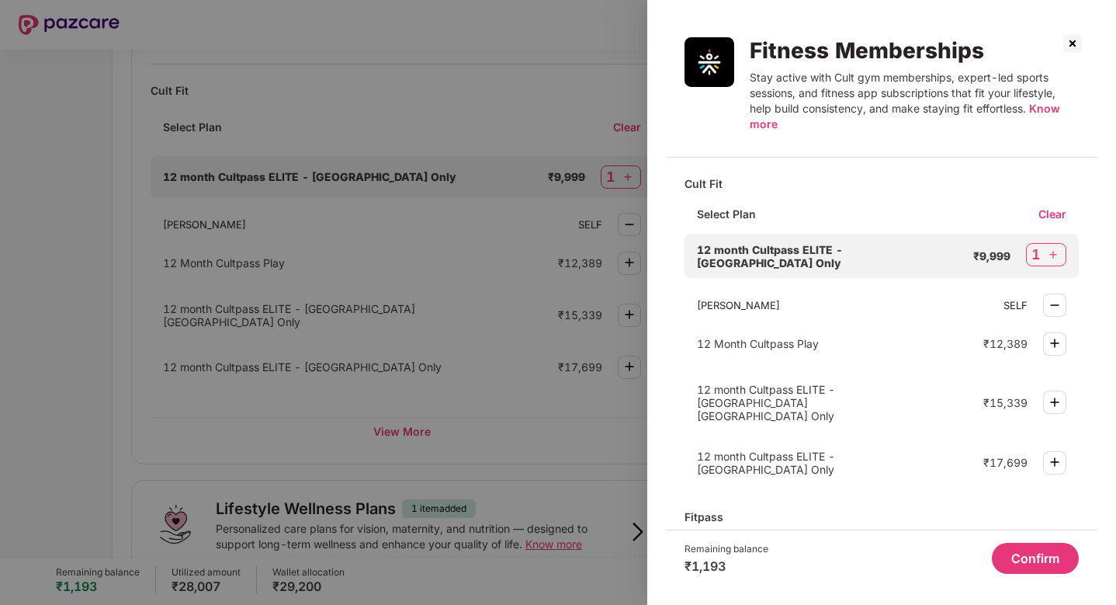
click at [1076, 37] on img at bounding box center [1072, 43] width 25 height 25
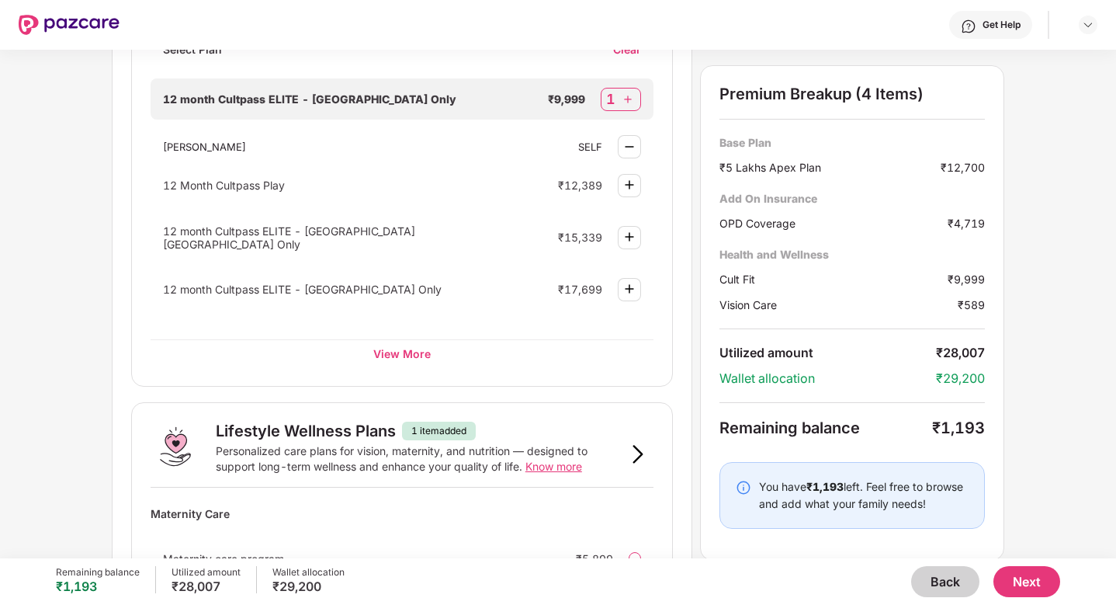
scroll to position [1033, 0]
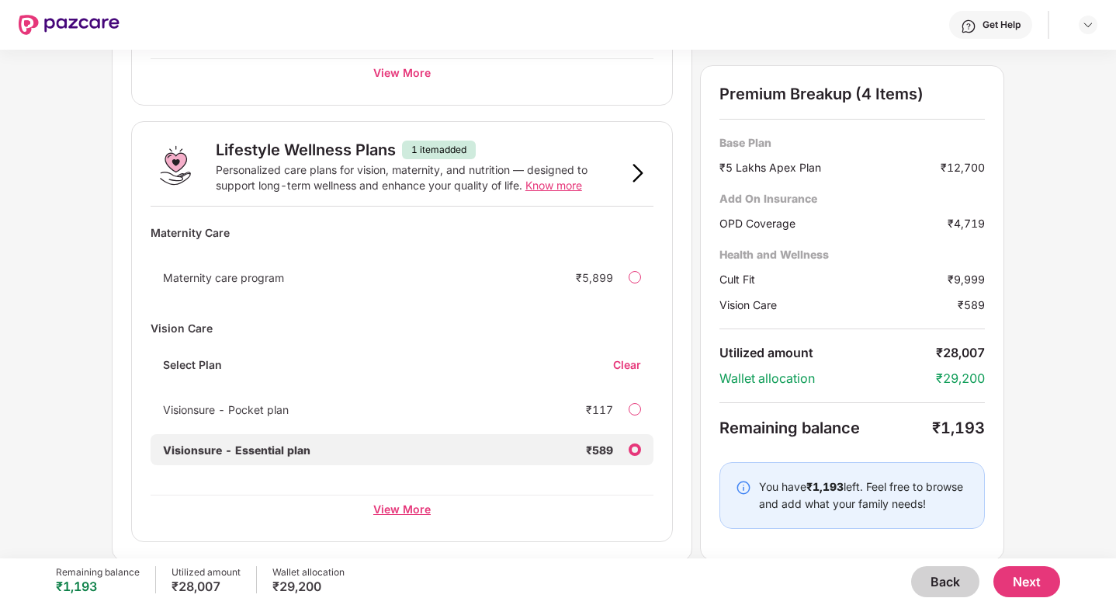
click at [400, 505] on div "View More" at bounding box center [402, 508] width 503 height 28
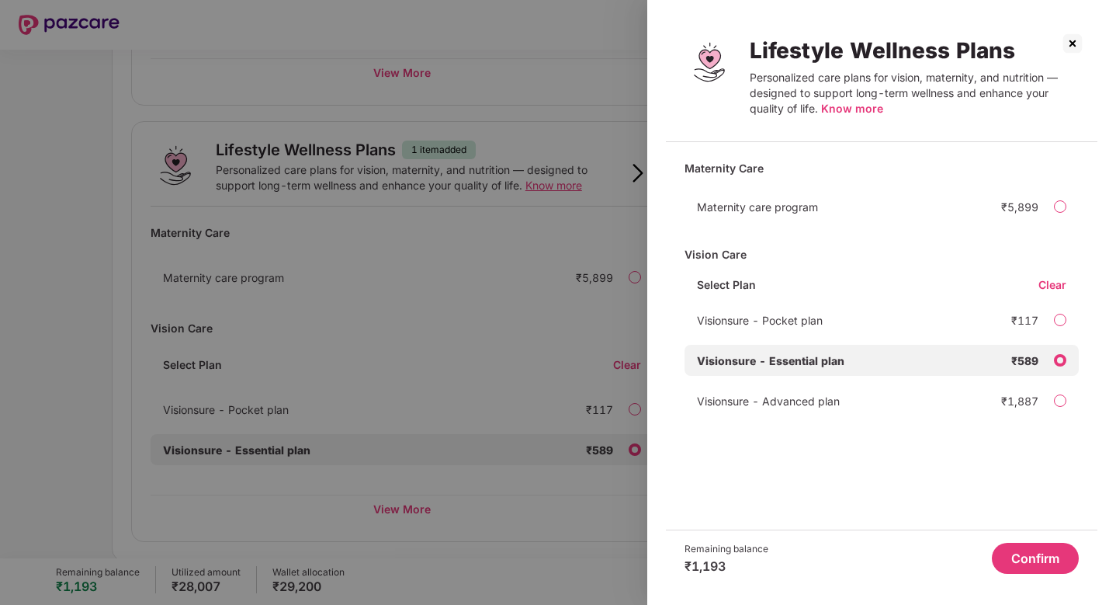
click at [881, 400] on div "Visionsure - Advanced plan" at bounding box center [818, 400] width 242 height 13
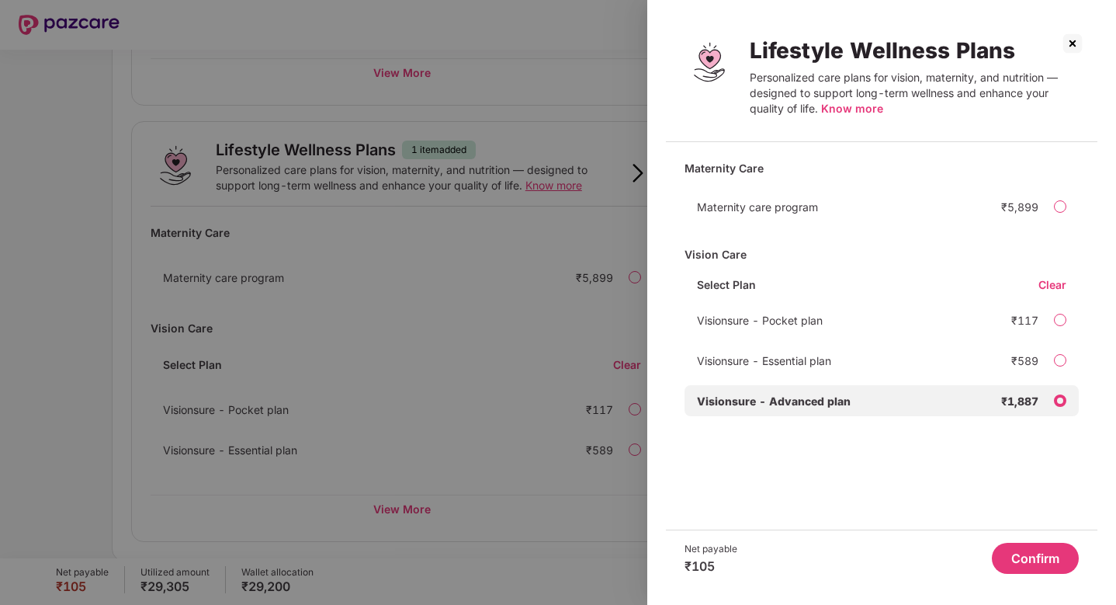
click at [866, 372] on div "Visionsure - Essential plan ₹589" at bounding box center [882, 360] width 394 height 31
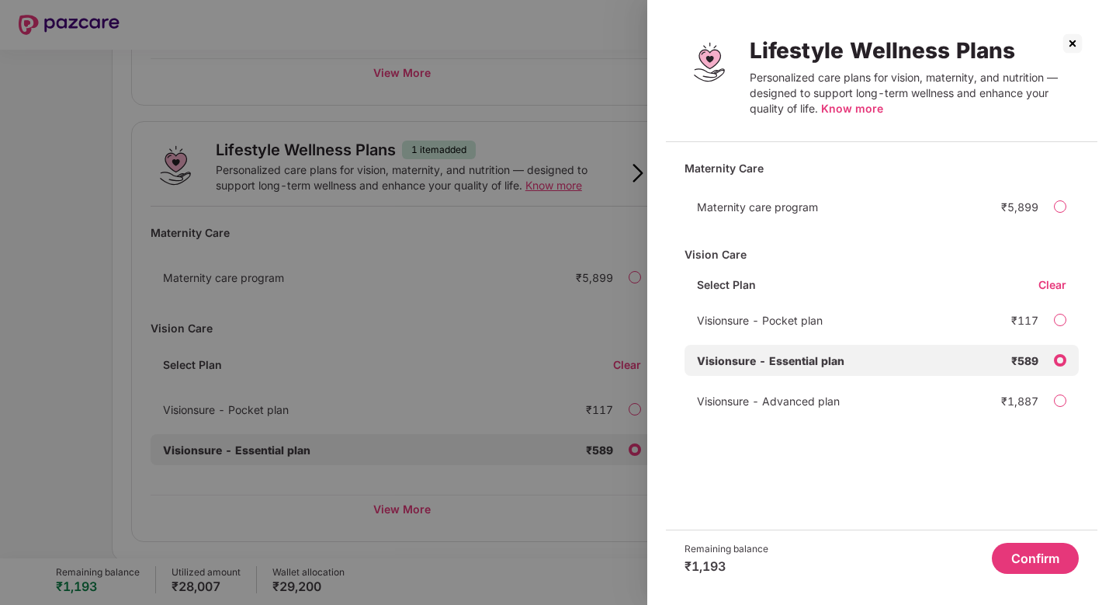
click at [1076, 41] on img at bounding box center [1072, 43] width 25 height 25
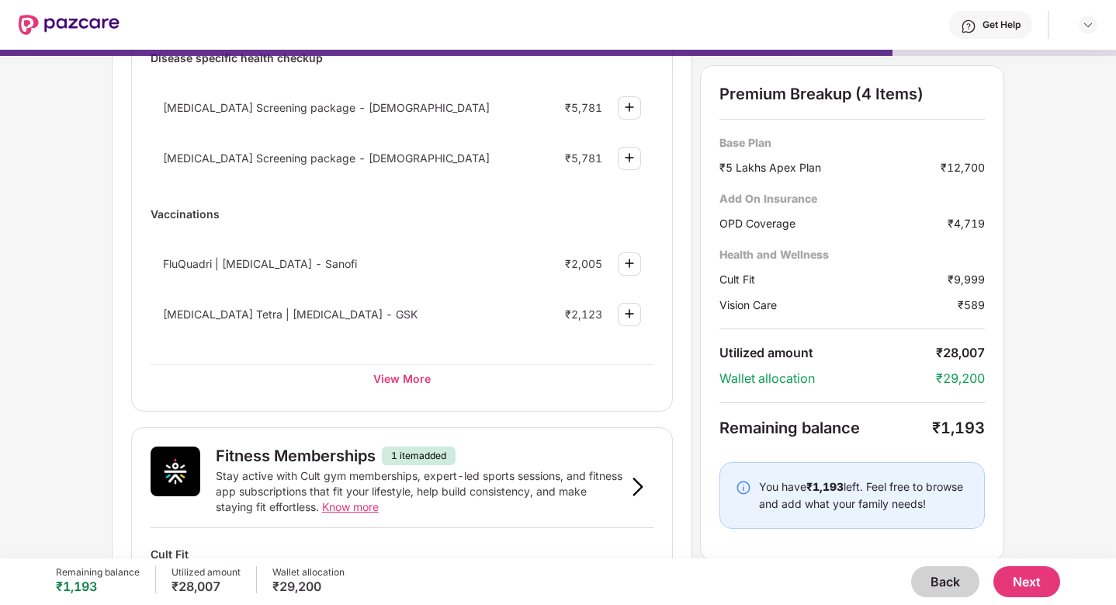
scroll to position [85, 0]
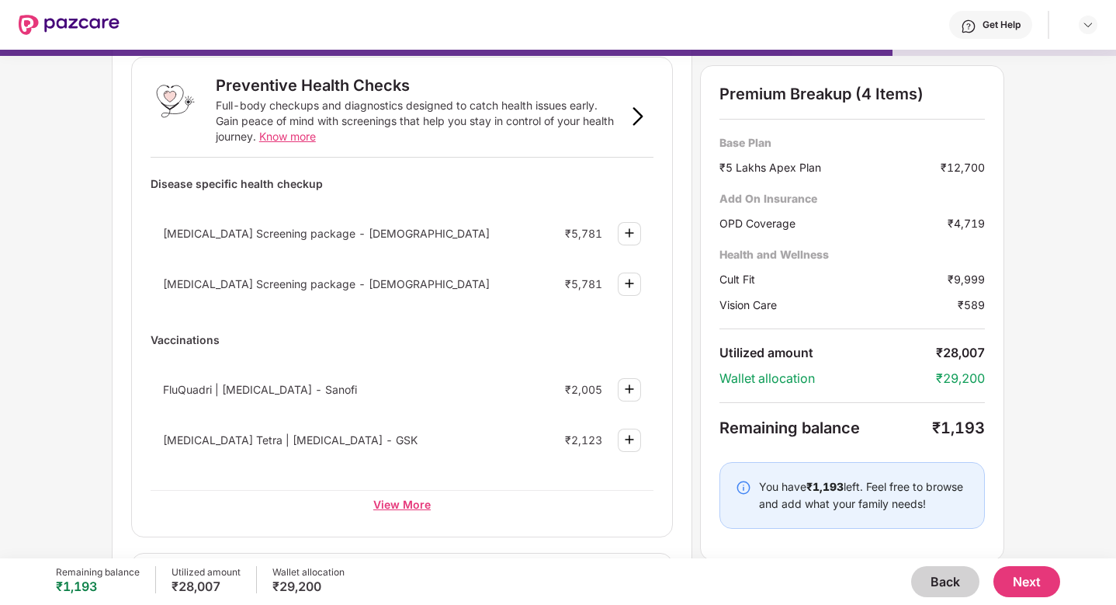
click at [391, 504] on div "View More" at bounding box center [402, 504] width 503 height 28
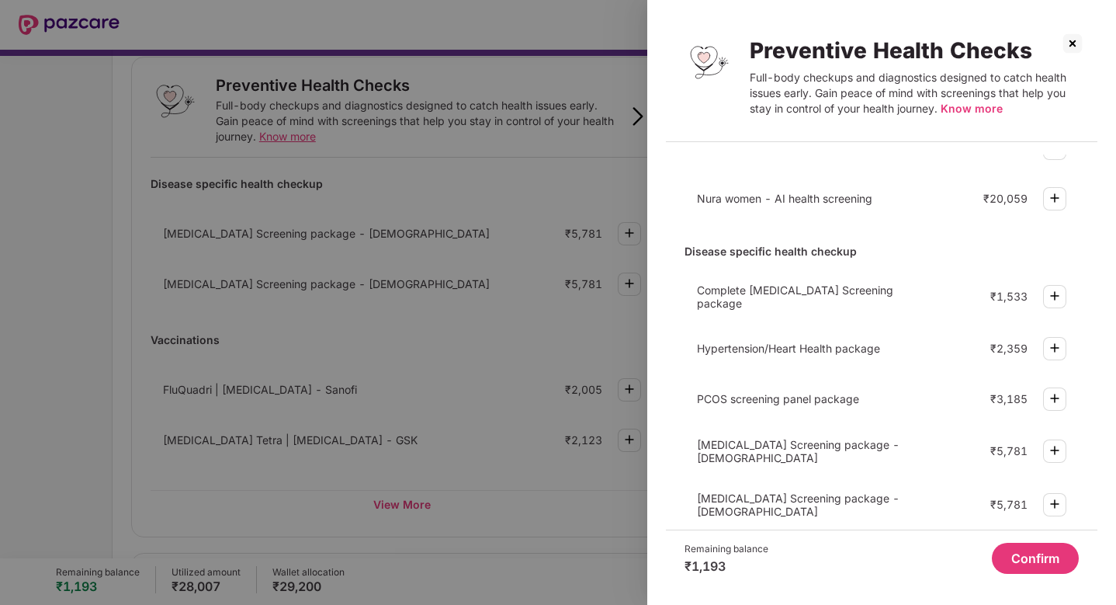
scroll to position [63, 0]
click at [1056, 297] on img at bounding box center [1054, 296] width 19 height 19
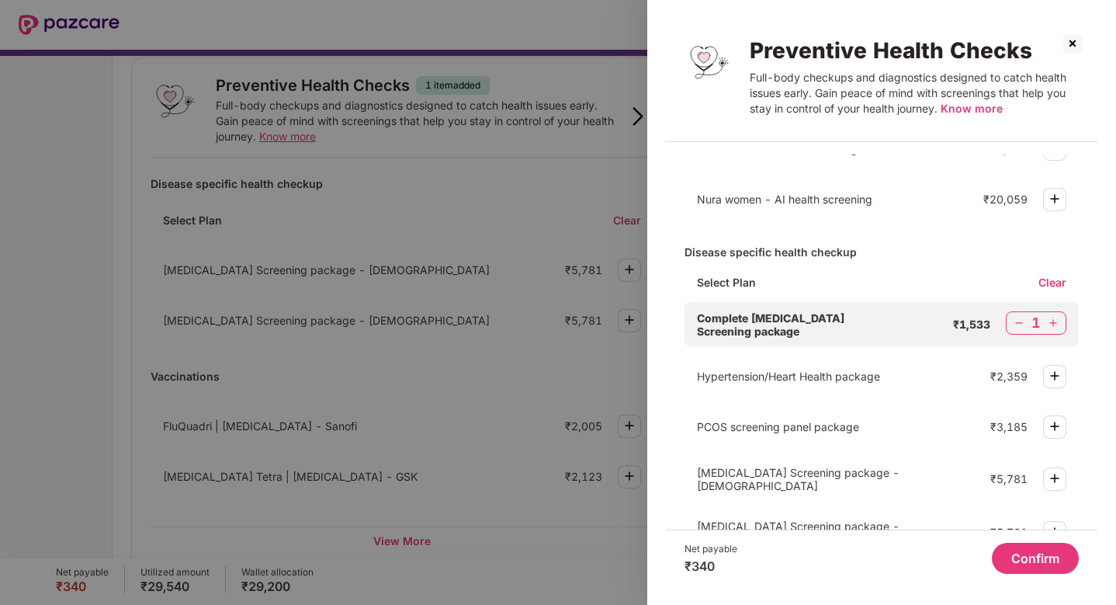
click at [1006, 556] on button "Confirm" at bounding box center [1035, 558] width 87 height 31
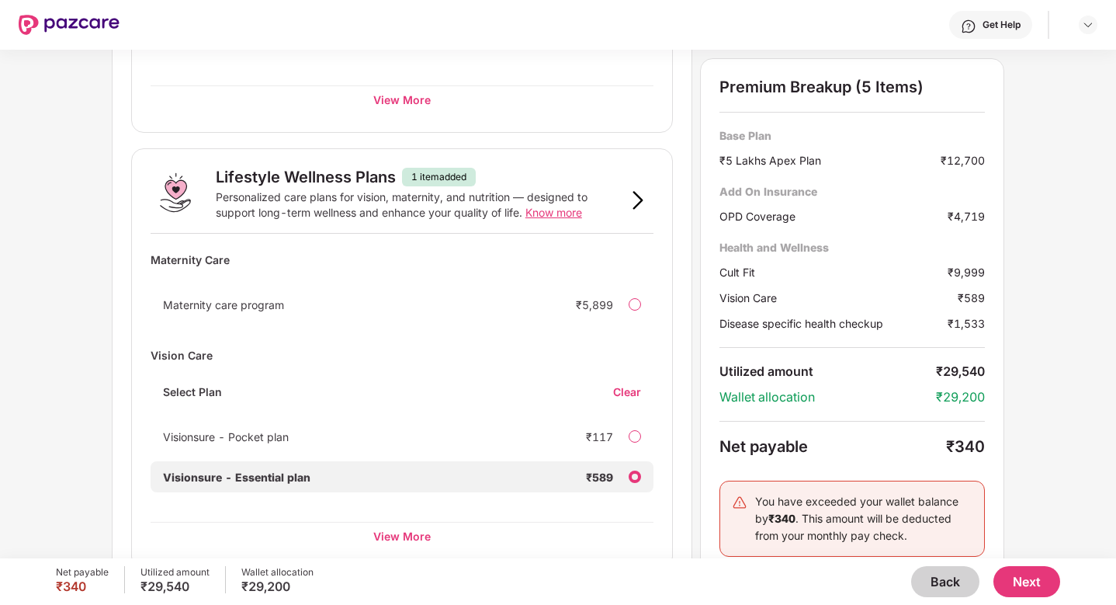
scroll to position [1069, 0]
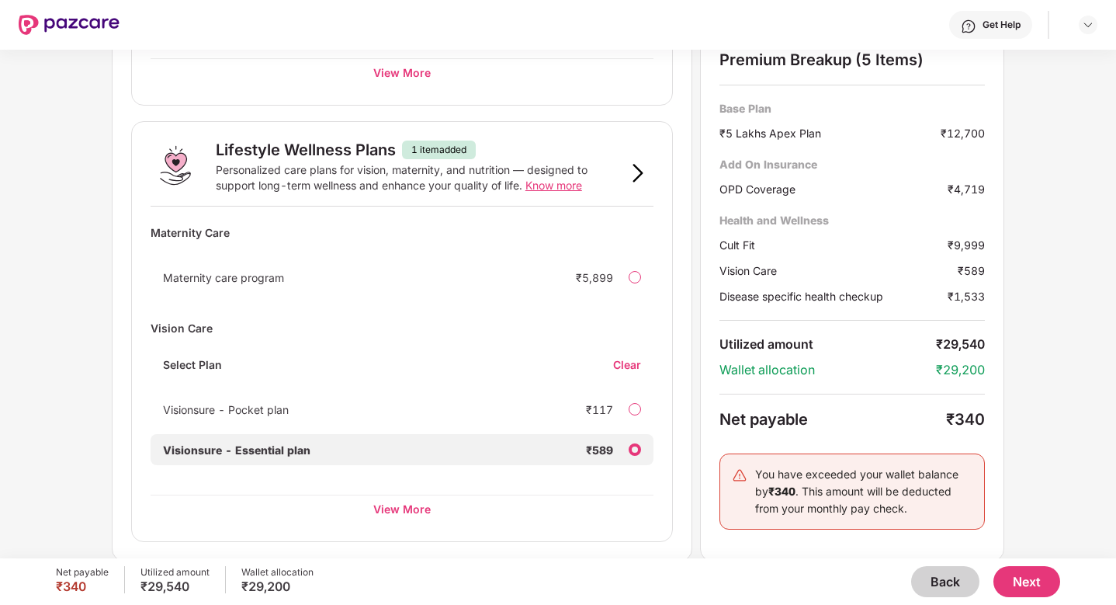
click at [632, 409] on div at bounding box center [635, 409] width 12 height 12
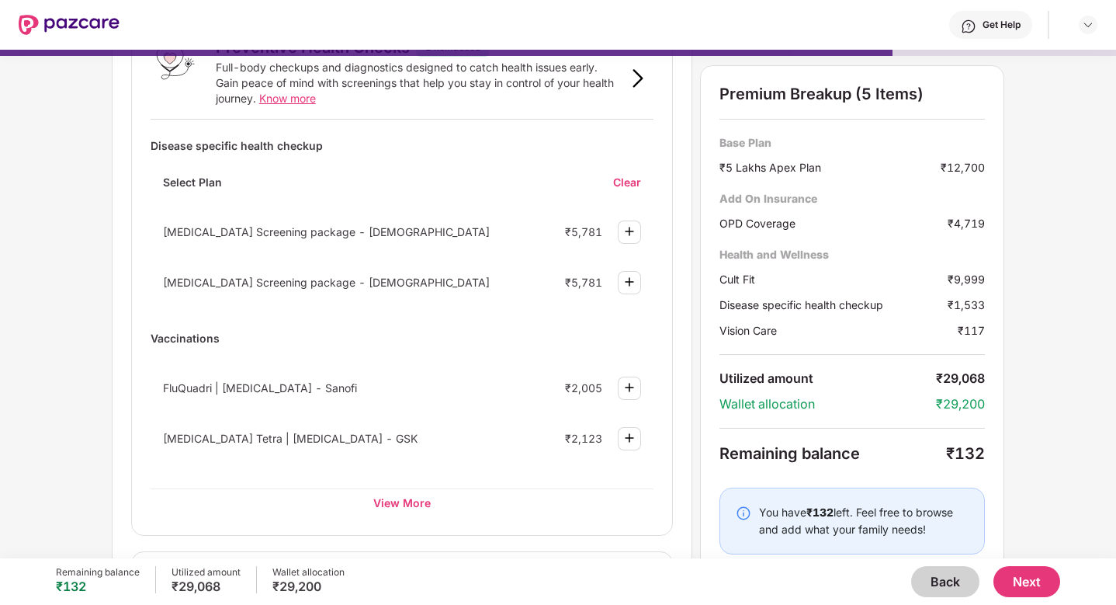
scroll to position [122, 0]
click at [378, 506] on div "View More" at bounding box center [402, 504] width 503 height 28
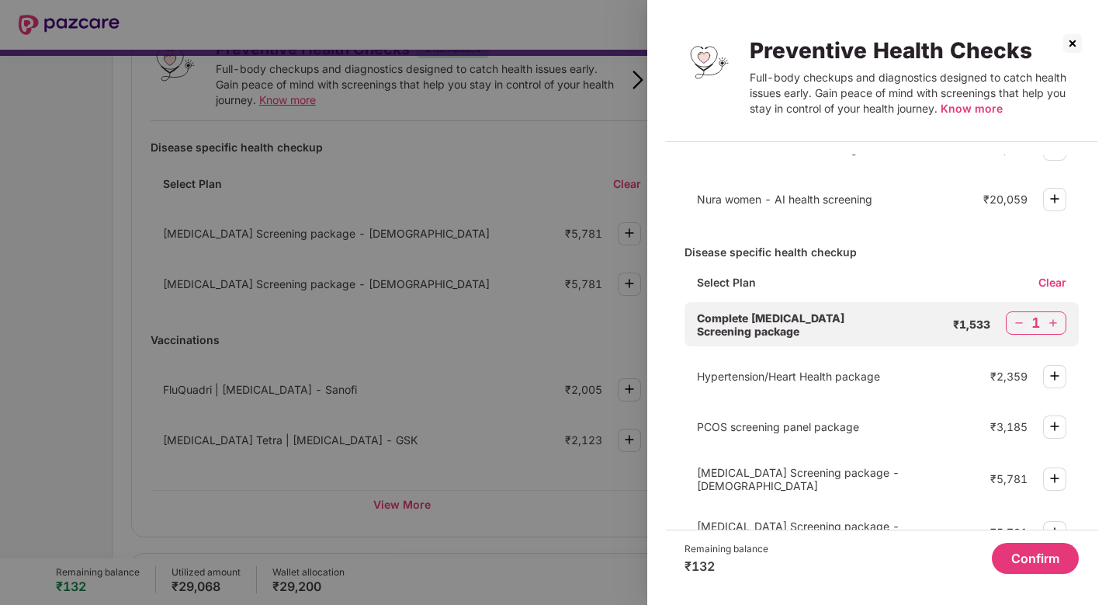
click at [1076, 37] on img at bounding box center [1072, 43] width 25 height 25
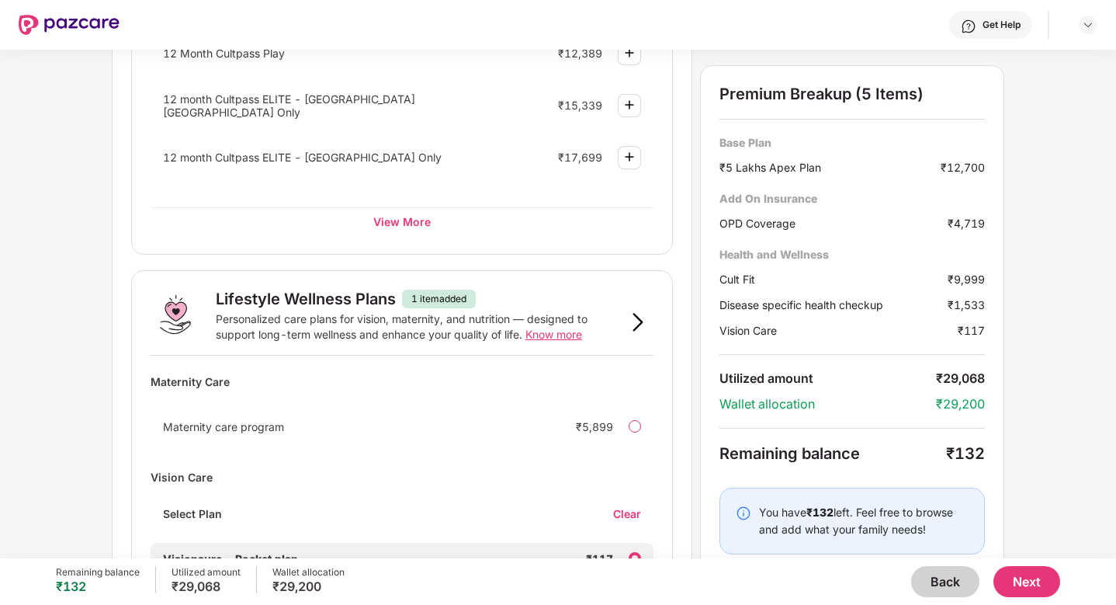
scroll to position [1069, 0]
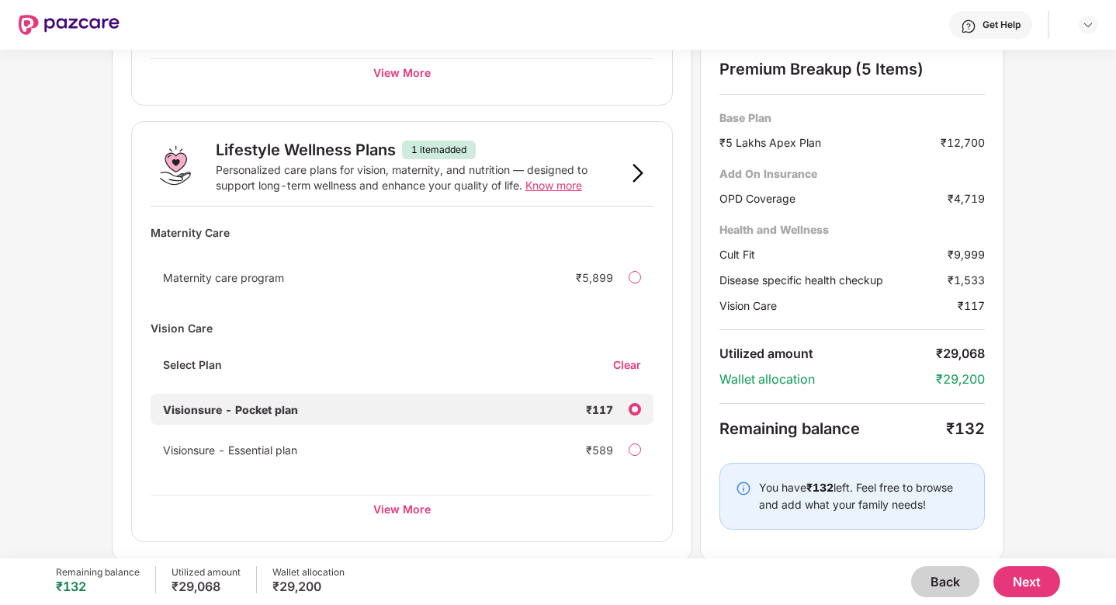
click at [1027, 593] on button "Next" at bounding box center [1026, 581] width 67 height 31
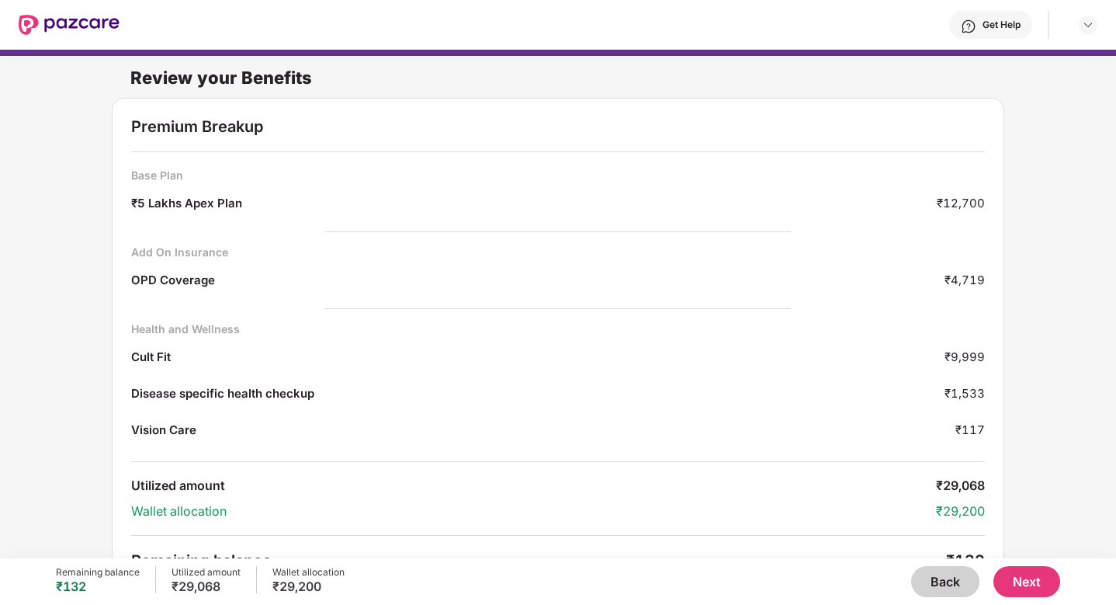
scroll to position [30, 0]
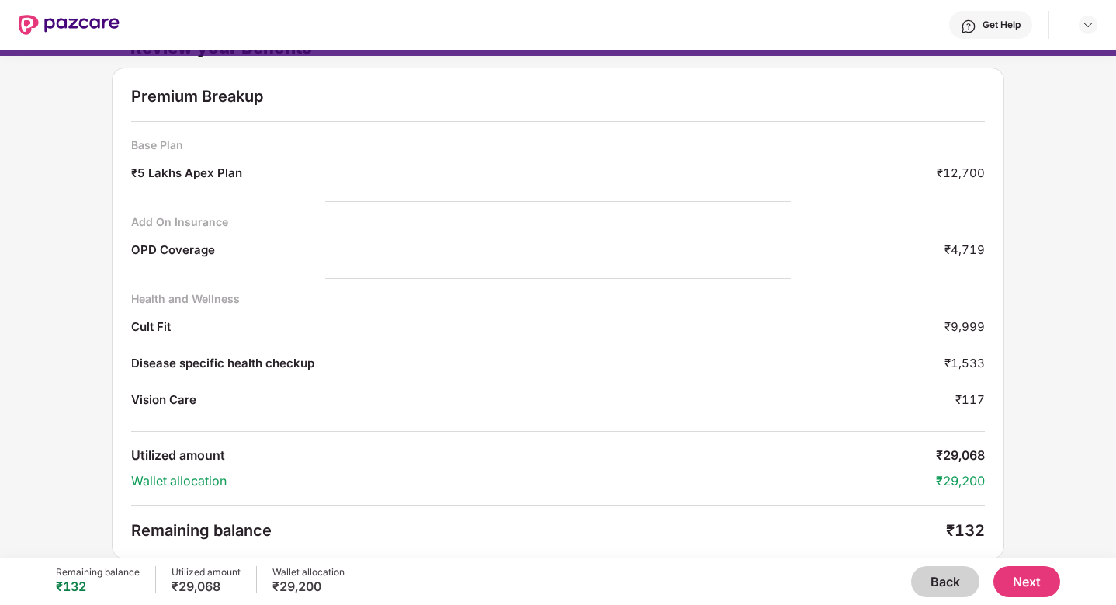
click at [1021, 582] on button "Next" at bounding box center [1026, 581] width 67 height 31
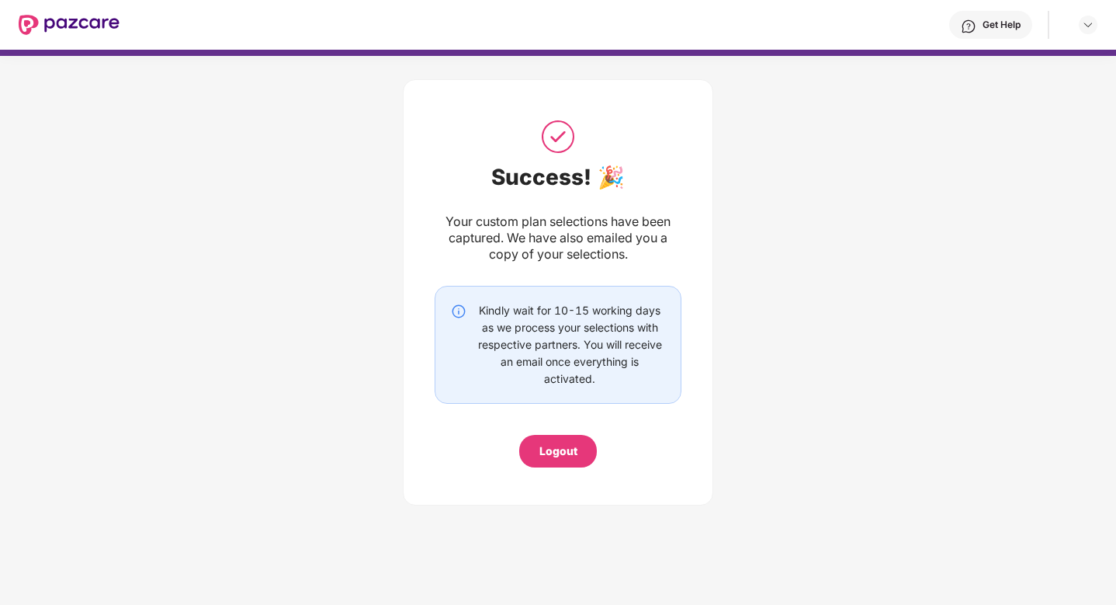
click at [749, 362] on div "Success! 🎉 Your custom plan selections have been captured. We have also emailed…" at bounding box center [558, 288] width 1116 height 465
